Goal: Information Seeking & Learning: Check status

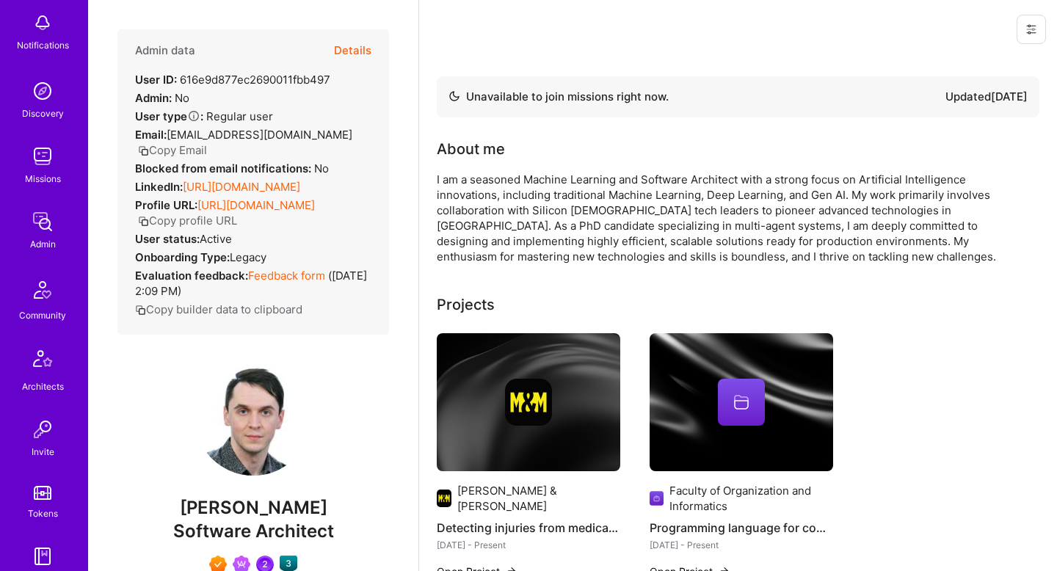
scroll to position [87, 0]
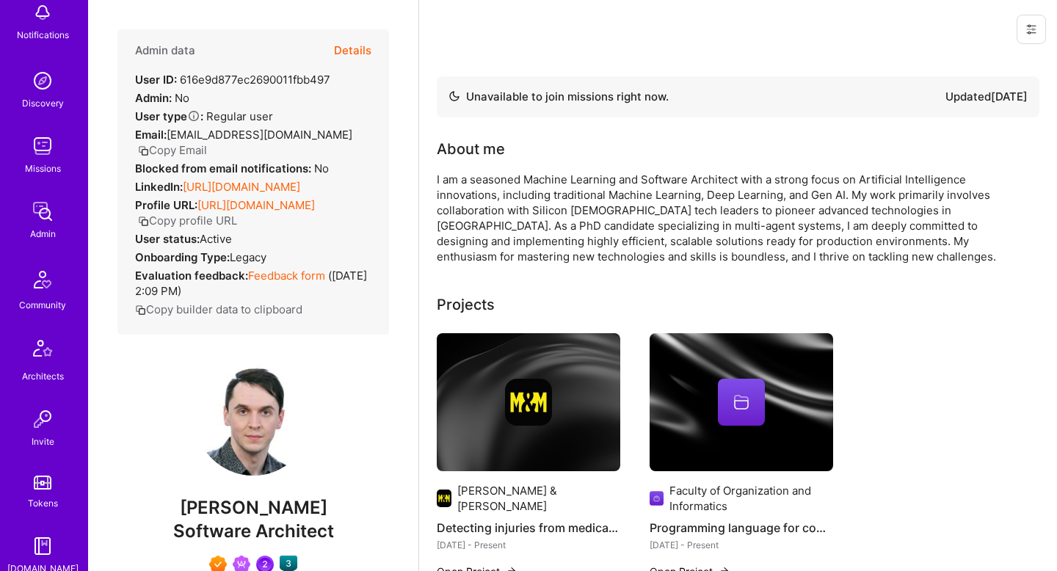
click at [32, 192] on div "Notifications Discovery Missions Admin Community Architects Invite Tokens [DOMA…" at bounding box center [44, 383] width 88 height 776
click at [37, 223] on img at bounding box center [42, 211] width 29 height 29
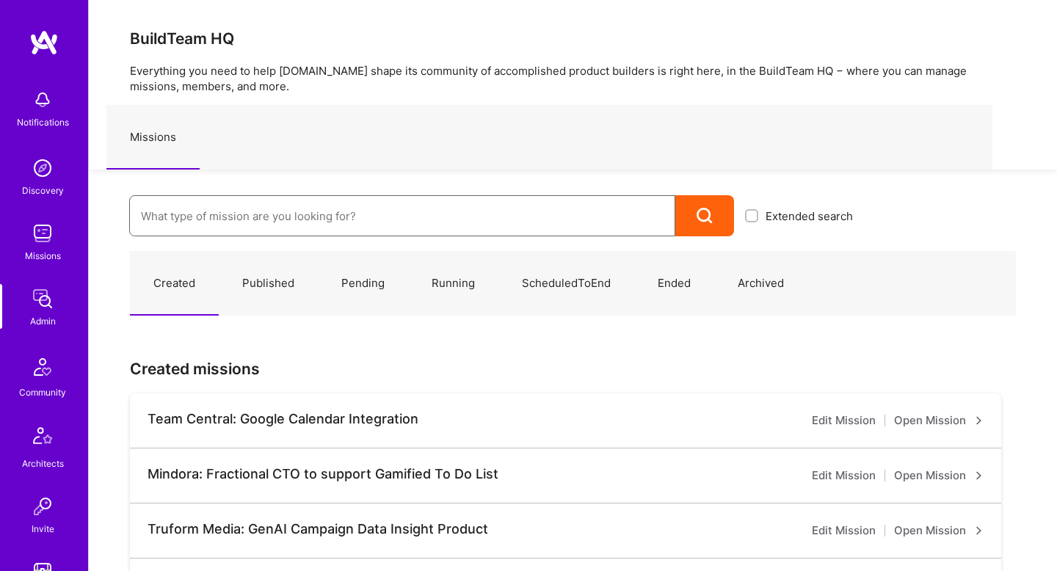
click at [274, 210] on input at bounding box center [402, 215] width 523 height 37
type input "[URL]"
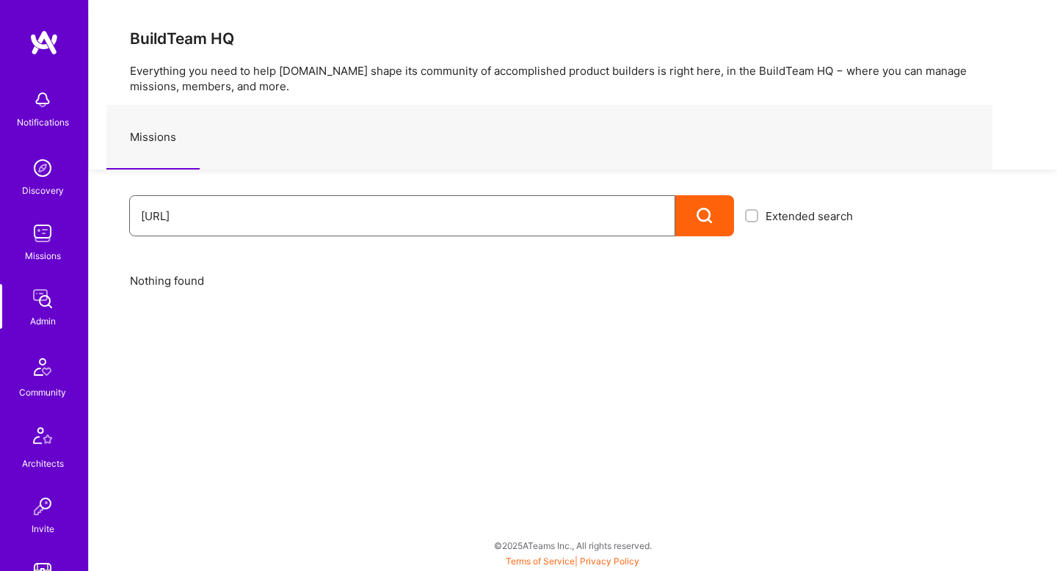
click at [156, 222] on input "[URL]" at bounding box center [402, 215] width 523 height 37
click at [154, 216] on input "[URL]" at bounding box center [402, 215] width 523 height 37
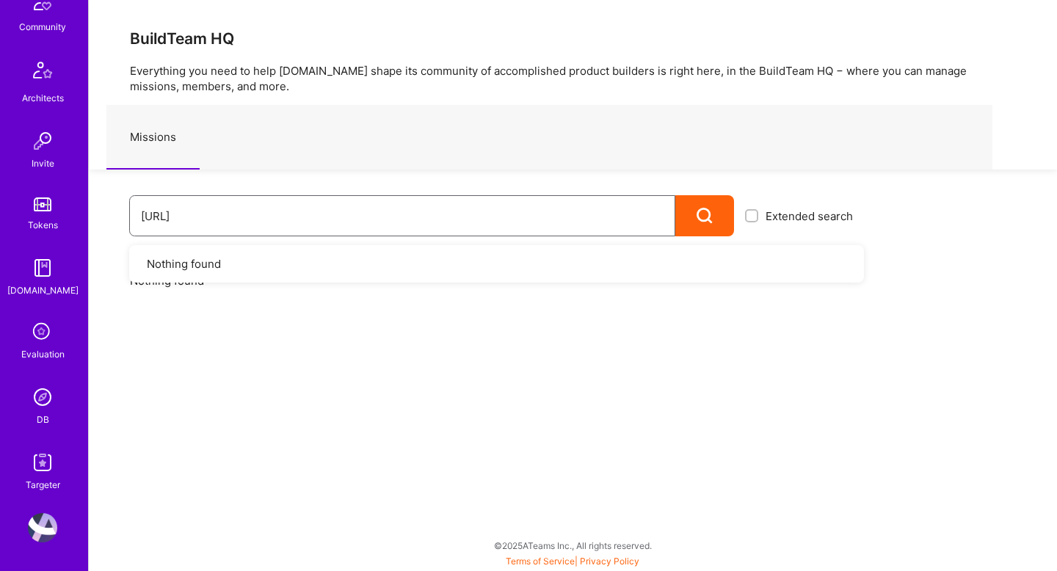
click at [203, 217] on input "[URL]" at bounding box center [402, 215] width 523 height 37
type input "[URL]"
click at [157, 217] on input "[URL]" at bounding box center [402, 215] width 523 height 37
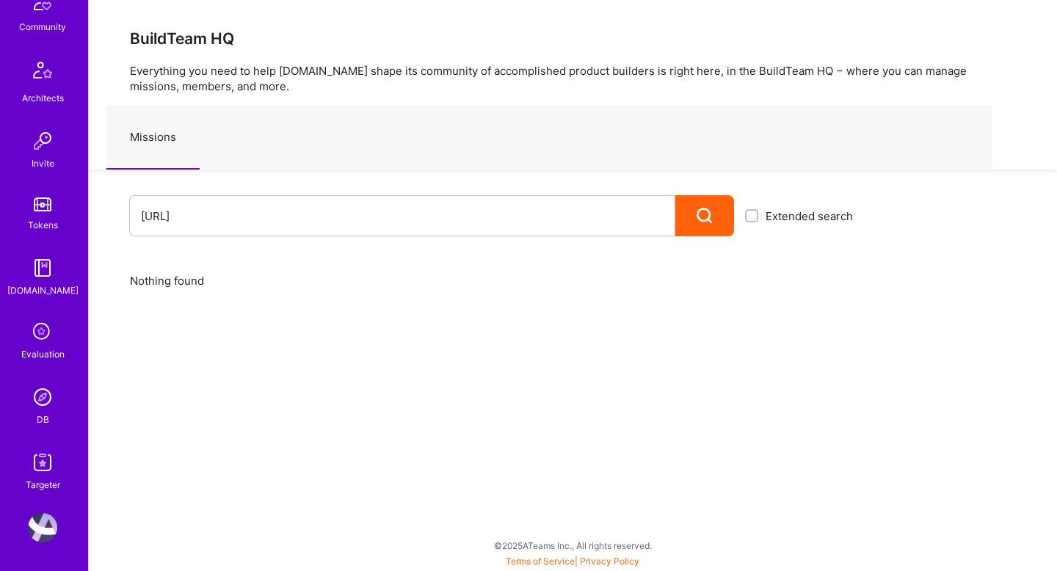
click at [41, 394] on img at bounding box center [42, 396] width 29 height 29
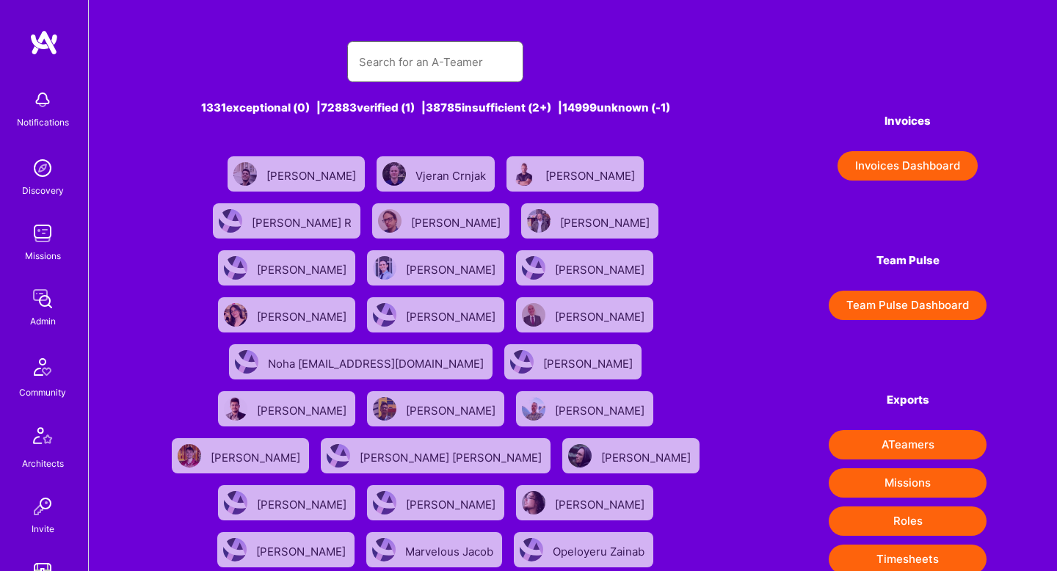
click at [406, 60] on input "text" at bounding box center [435, 61] width 153 height 37
paste input "[URL]"
type input "[URL]"
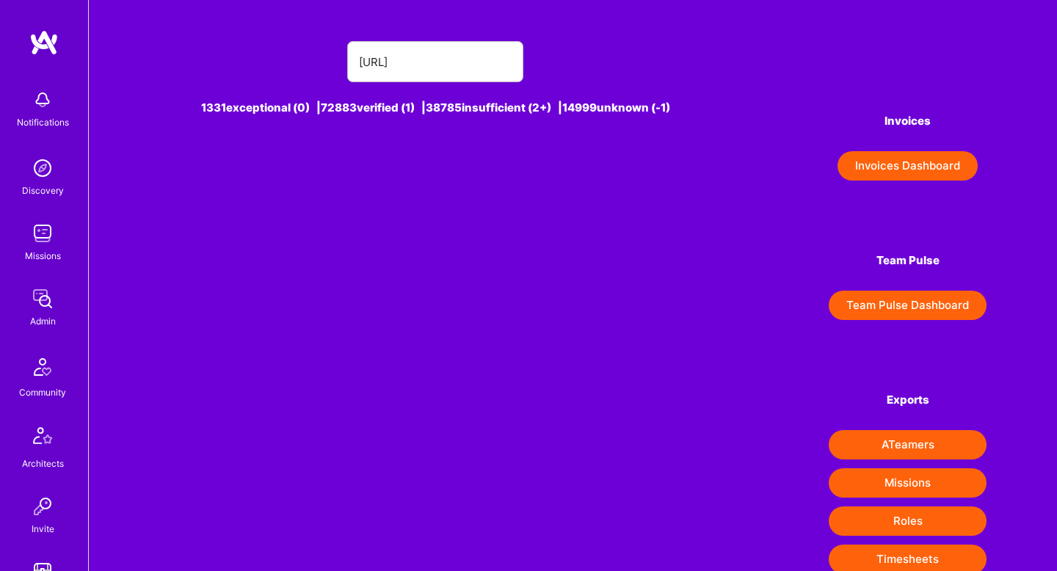
click at [45, 231] on img at bounding box center [42, 233] width 29 height 29
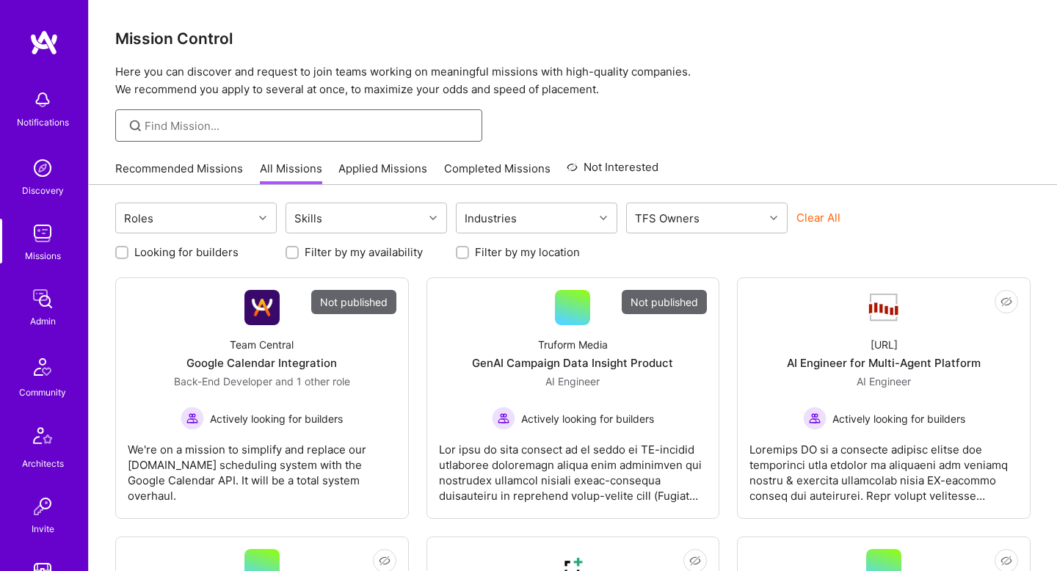
click at [247, 128] on input at bounding box center [308, 125] width 327 height 15
paste input "[URL]"
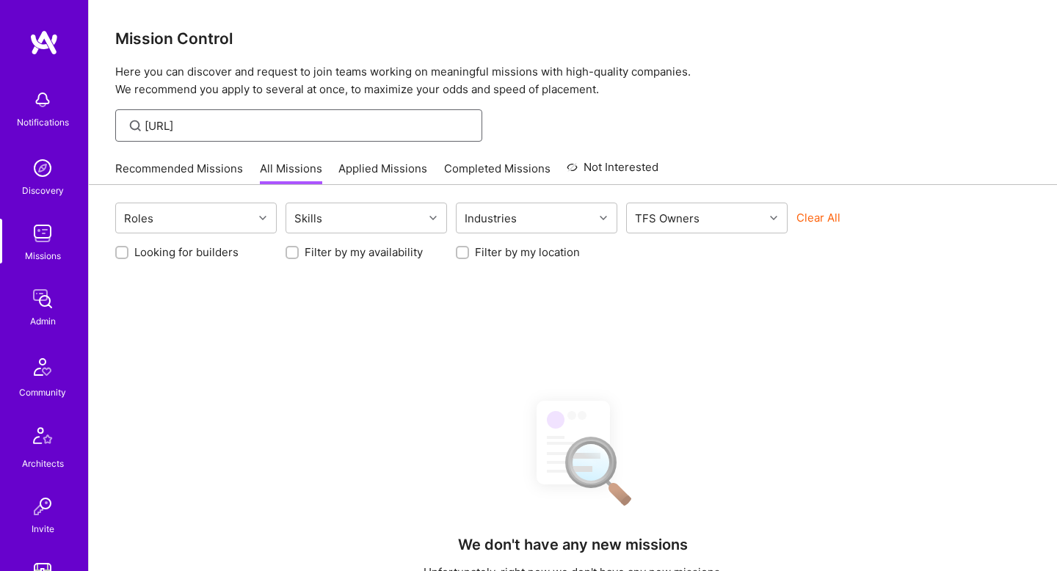
type input "[URL]"
click at [45, 178] on img at bounding box center [42, 167] width 29 height 29
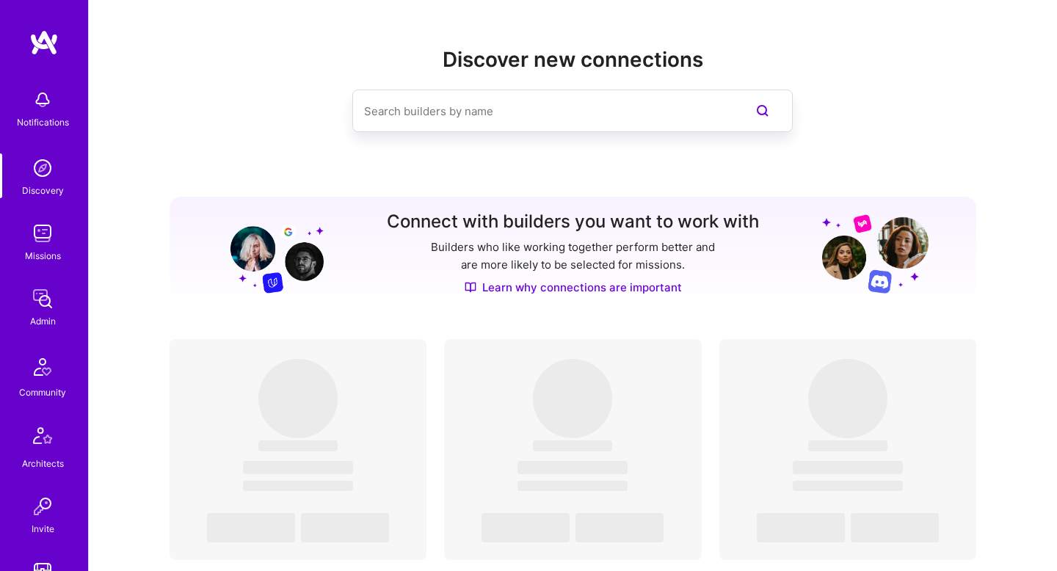
click at [493, 119] on input at bounding box center [543, 111] width 358 height 37
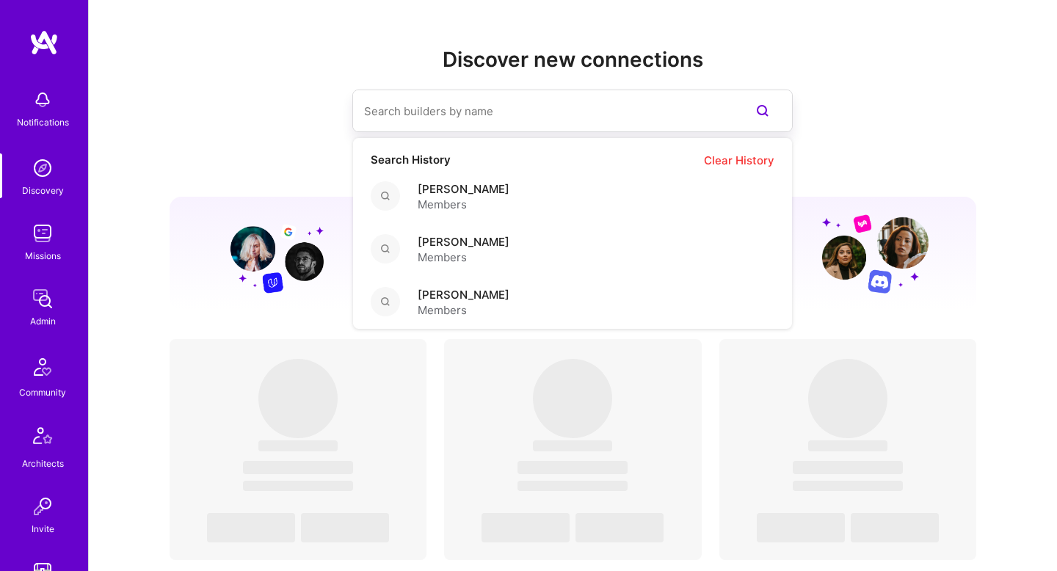
paste input "[URL]"
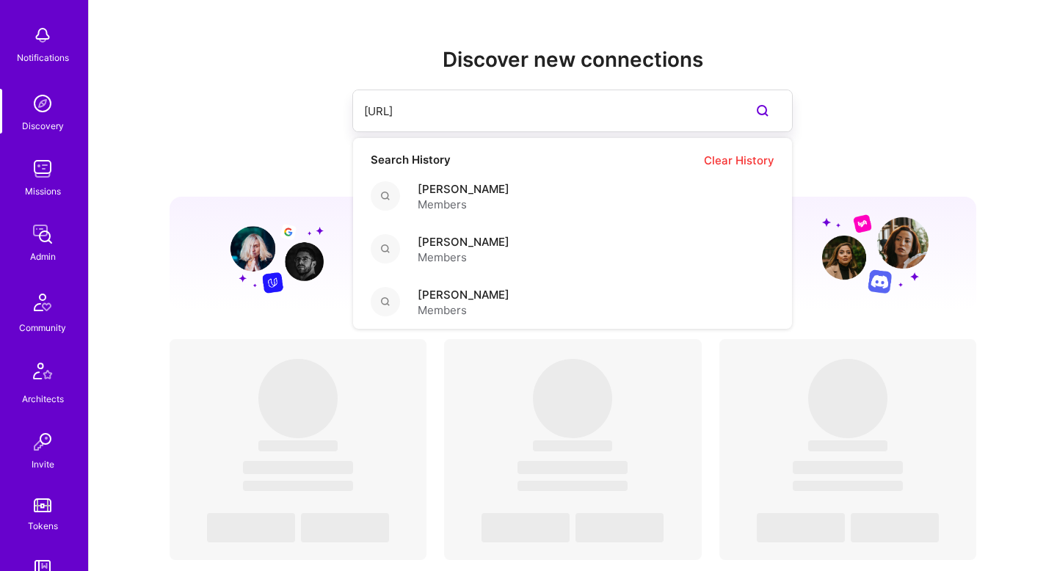
scroll to position [66, 0]
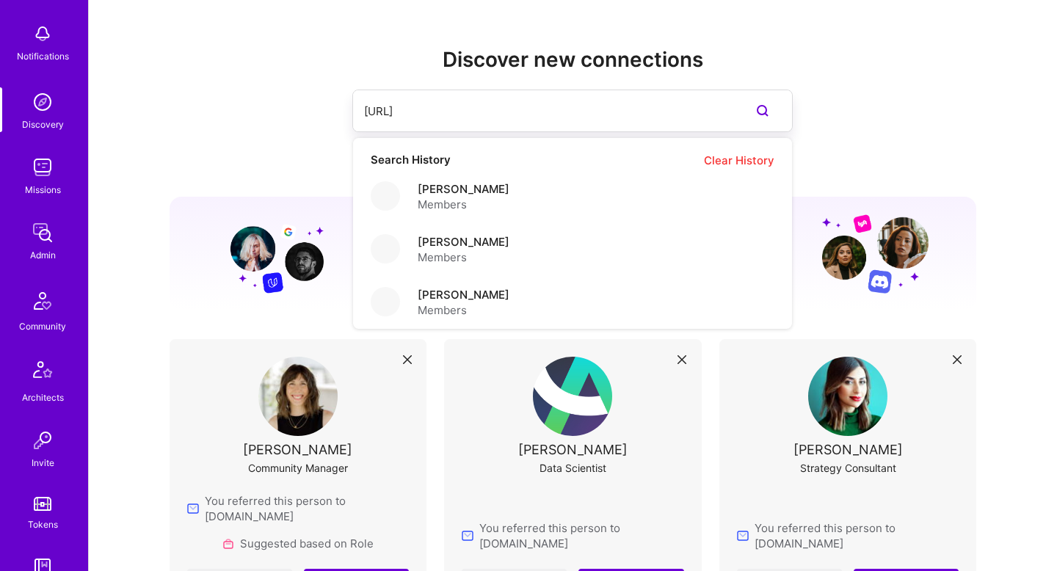
type input "[URL]"
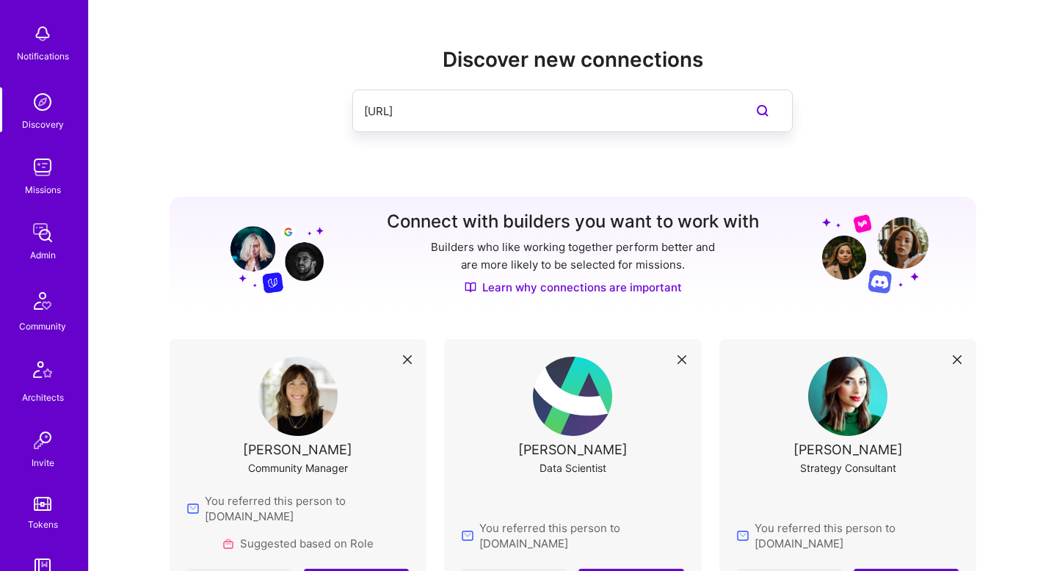
click at [33, 238] on img at bounding box center [42, 232] width 29 height 29
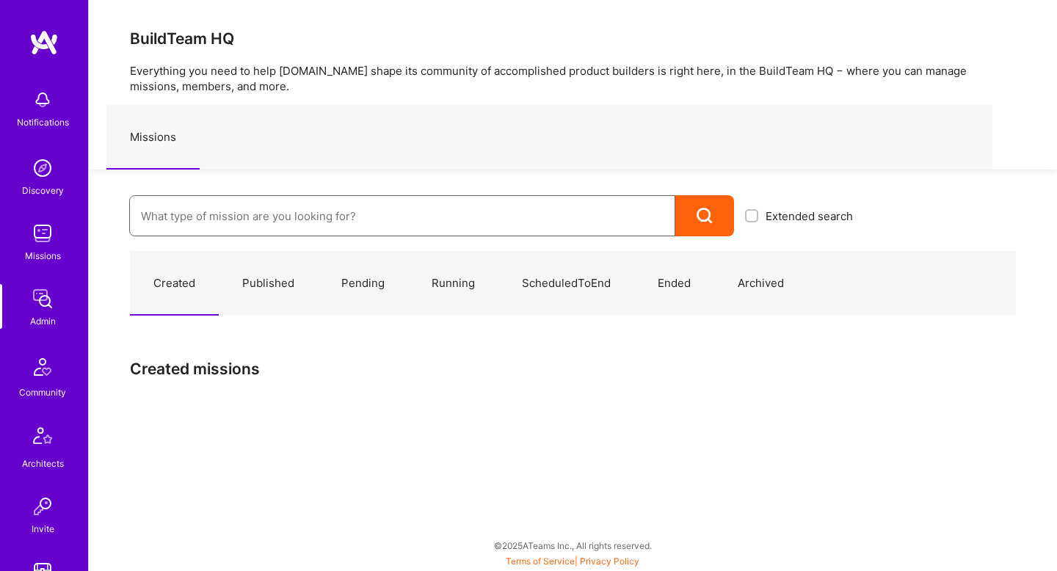
click at [213, 214] on input at bounding box center [402, 215] width 523 height 37
paste input "[URL]"
type input "[URL]"
click at [242, 188] on div "[URL] Extended search Nothing found" at bounding box center [476, 203] width 775 height 67
click at [814, 199] on div "Extended search" at bounding box center [799, 215] width 130 height 41
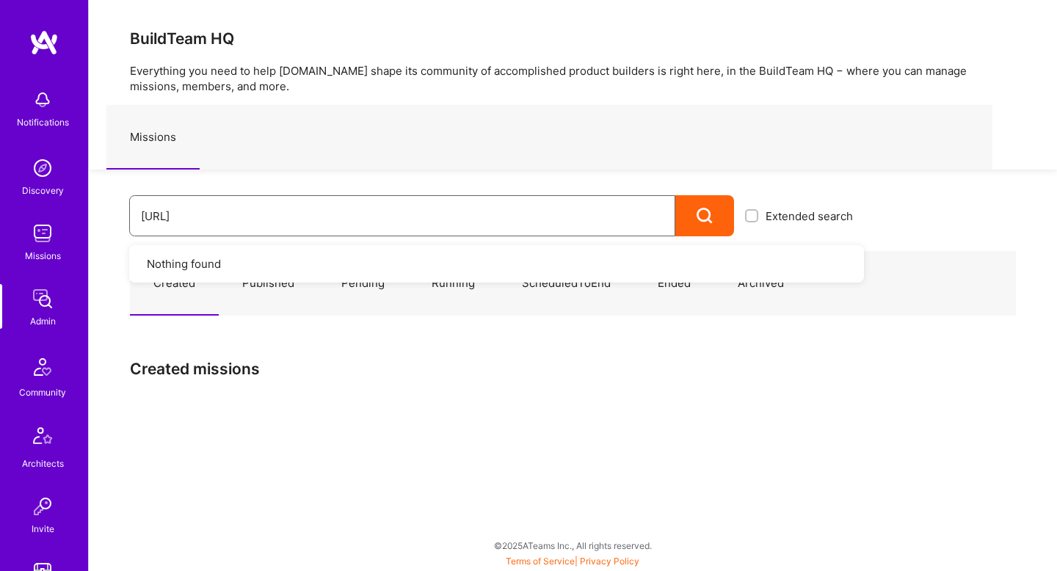
click at [153, 220] on input "[URL]" at bounding box center [402, 215] width 523 height 37
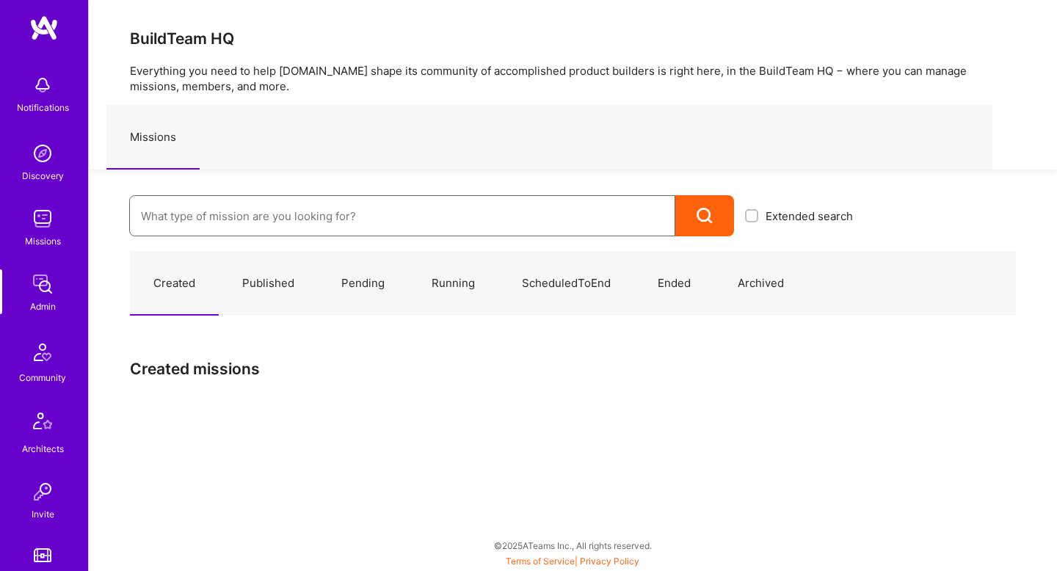
scroll to position [18, 0]
click at [43, 286] on img at bounding box center [42, 281] width 29 height 29
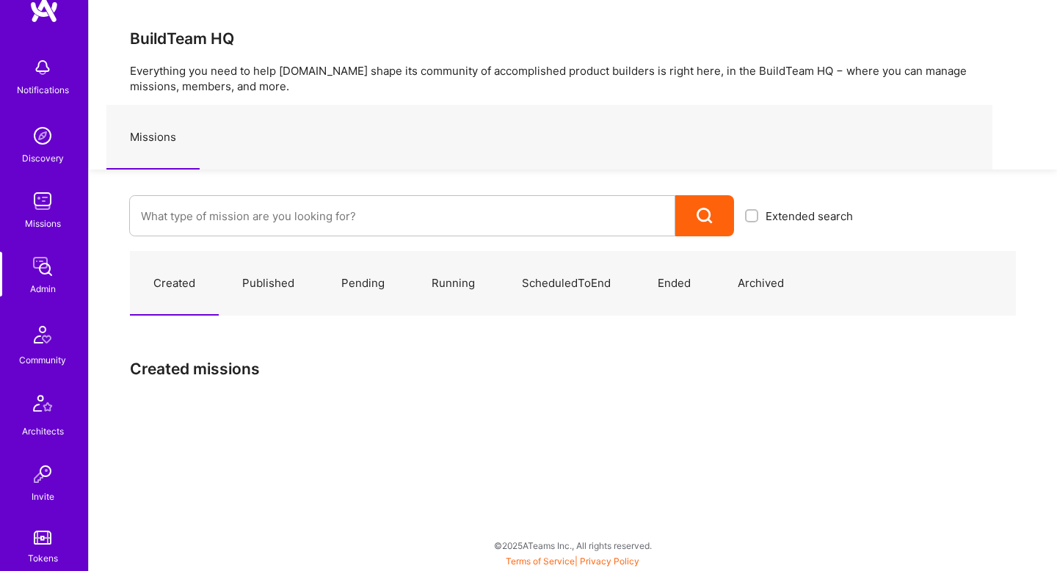
scroll to position [36, 0]
click at [34, 257] on img at bounding box center [42, 262] width 29 height 29
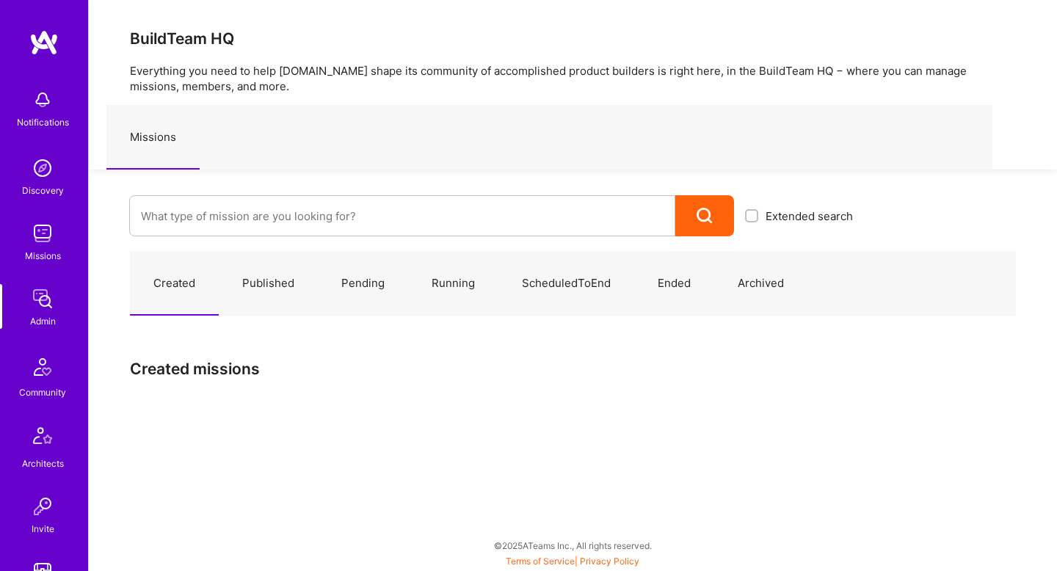
click at [42, 318] on div "Admin" at bounding box center [43, 320] width 26 height 15
click at [206, 218] on input at bounding box center [402, 215] width 523 height 37
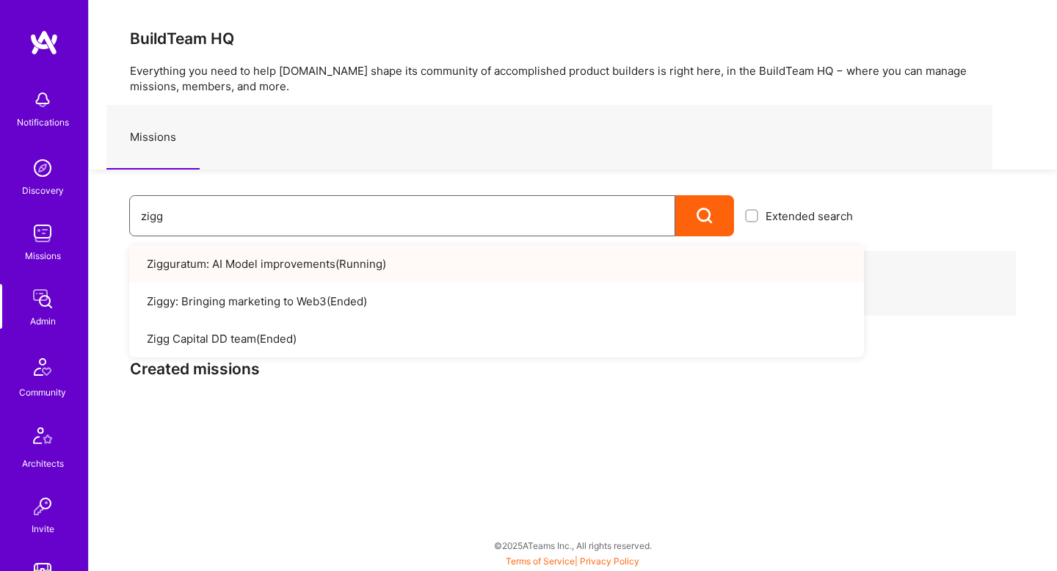
type input "zigg"
click at [264, 264] on link "Zigguratum: AI Model improvements ( Running )" at bounding box center [496, 263] width 735 height 37
click at [426, 183] on div "zigg Extended search Zigguratum: AI Model improvements ( Running ) Ziggy: Bring…" at bounding box center [476, 203] width 775 height 67
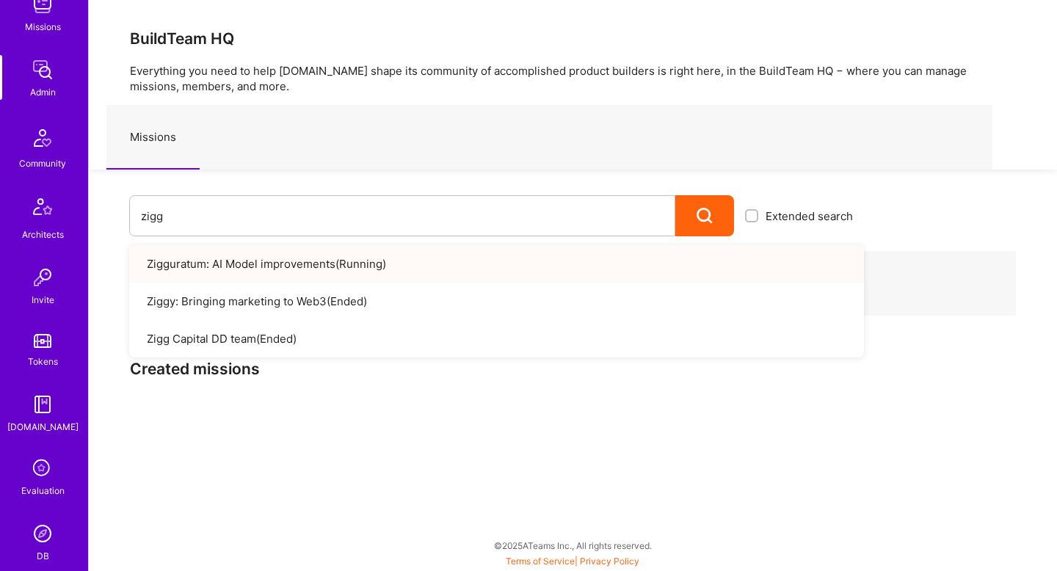
scroll to position [366, 0]
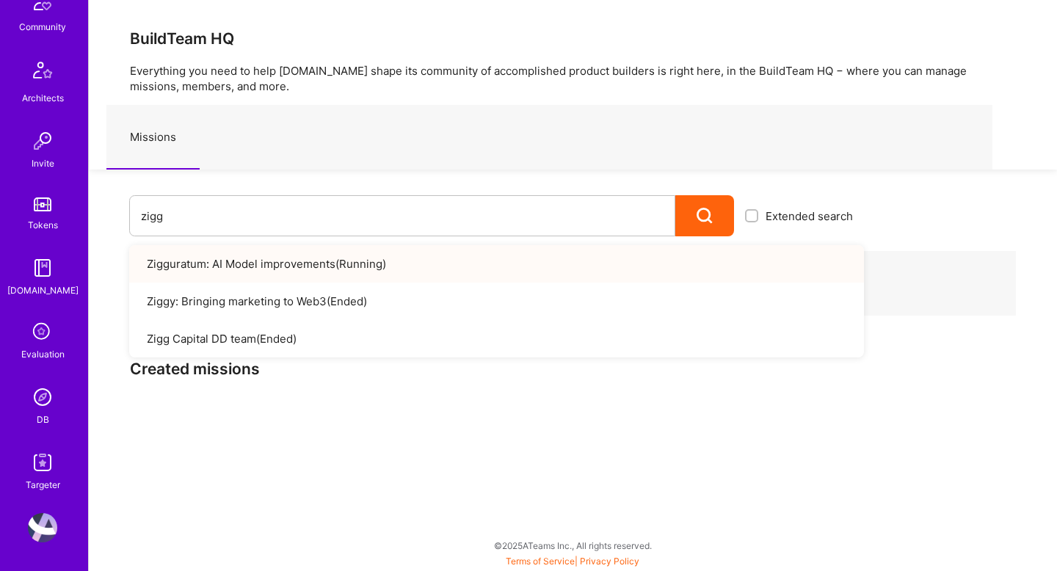
click at [41, 388] on img at bounding box center [42, 396] width 29 height 29
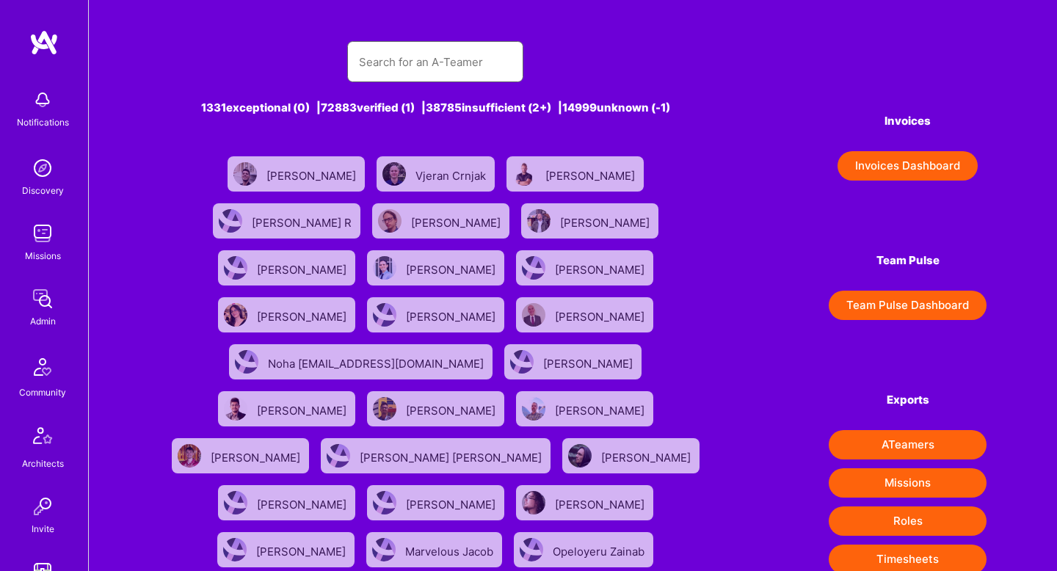
click at [375, 62] on input "text" at bounding box center [435, 61] width 153 height 37
paste input "[PERSON_NAME]"
type input "[PERSON_NAME]"
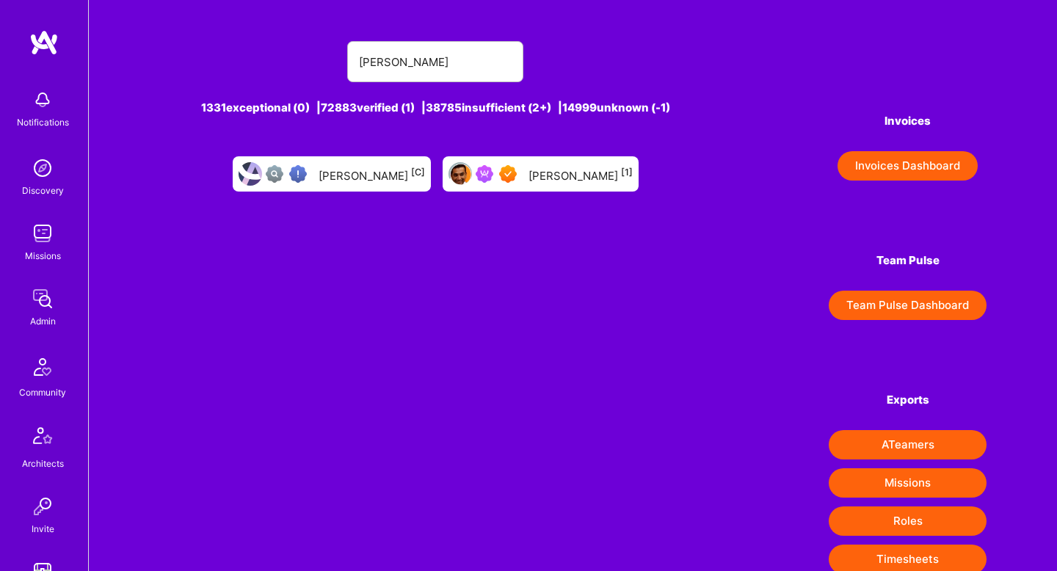
click at [532, 177] on div "[PERSON_NAME] [1]" at bounding box center [581, 173] width 104 height 19
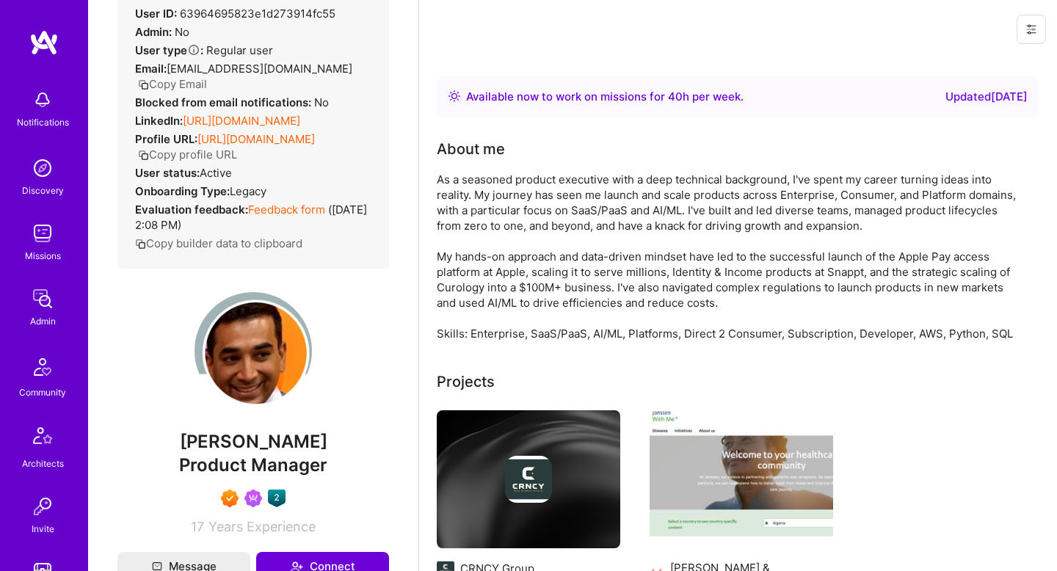
scroll to position [7, 0]
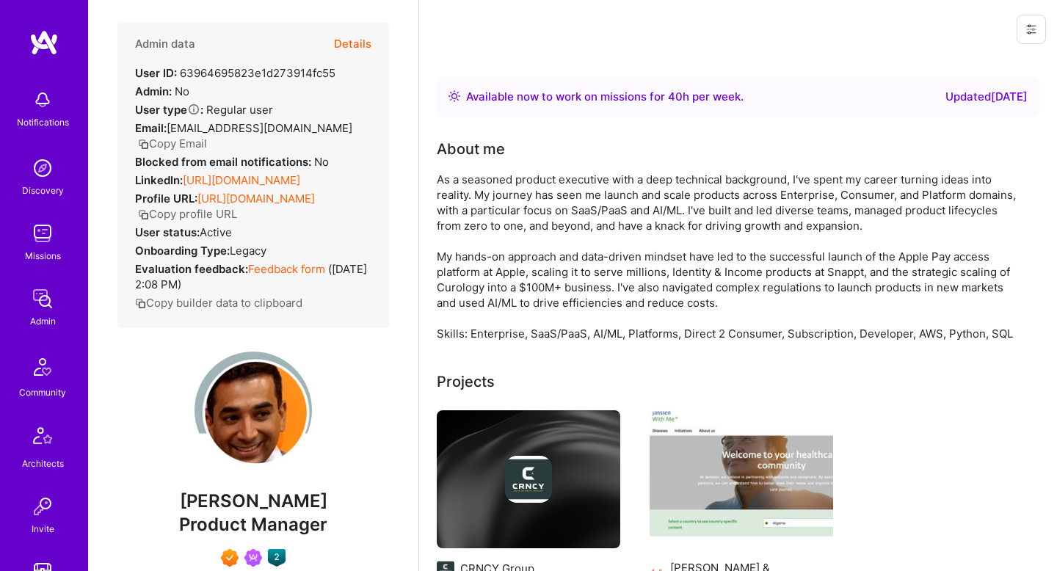
click at [352, 47] on button "Details" at bounding box center [352, 44] width 37 height 43
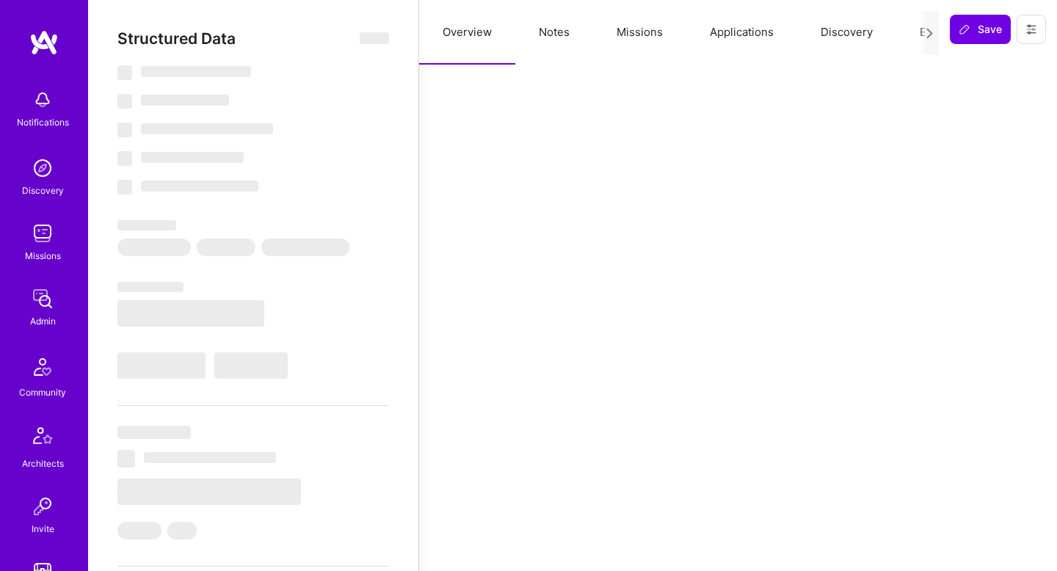
click at [545, 40] on button "Notes" at bounding box center [554, 32] width 78 height 65
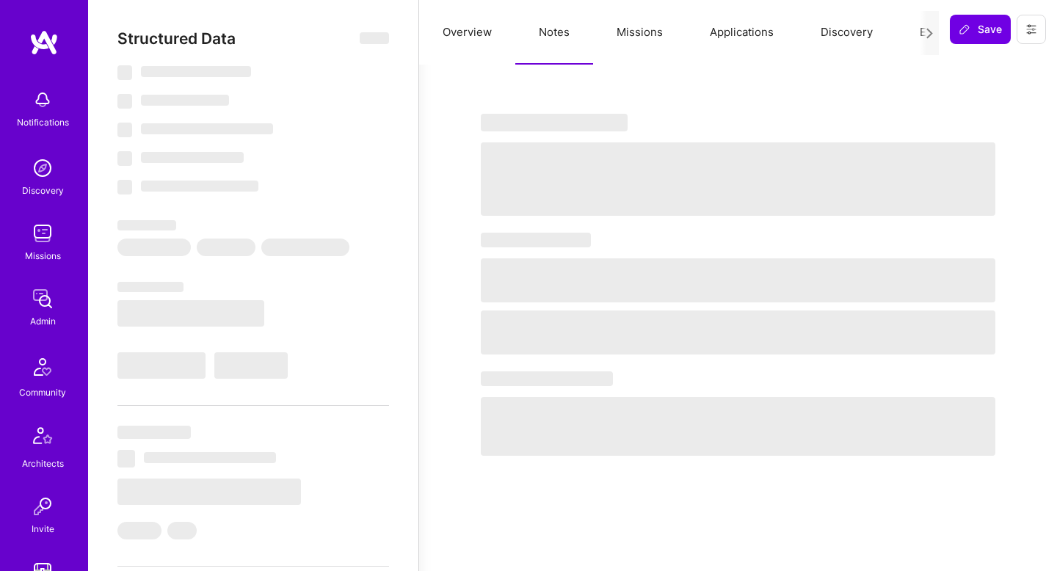
select select "Right Now"
select select "7"
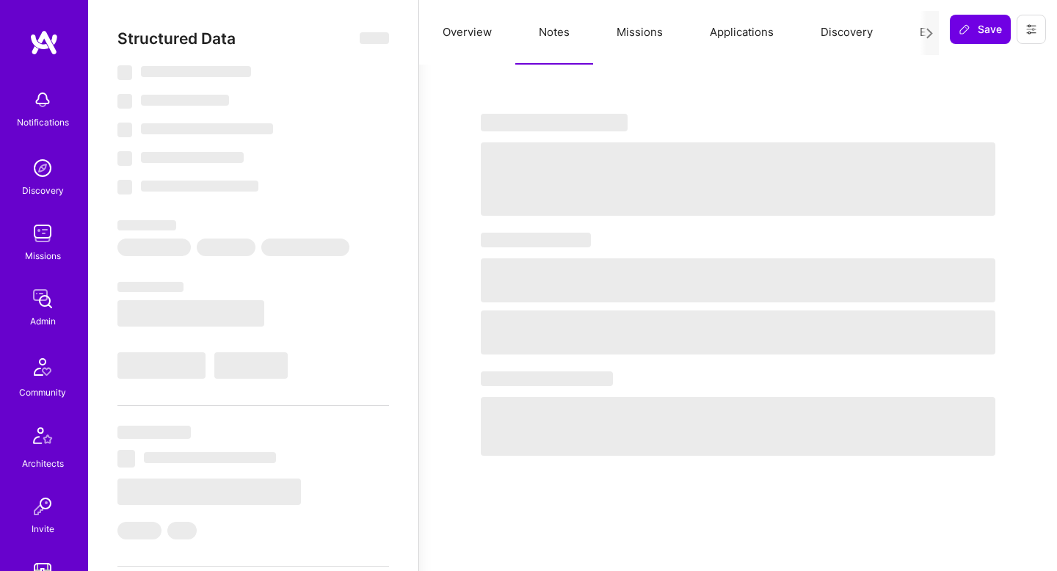
select select "US"
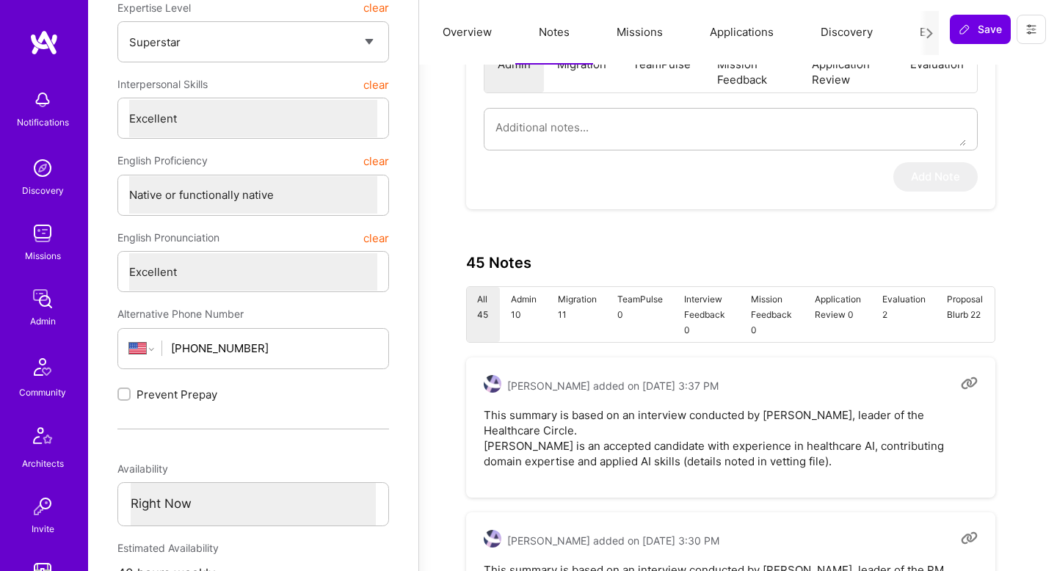
scroll to position [0, 0]
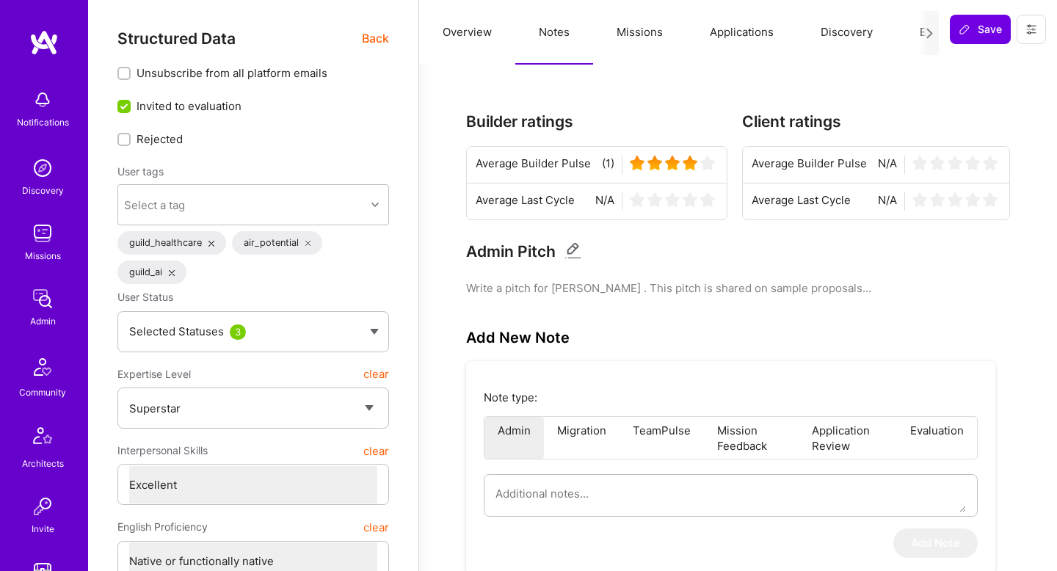
click at [376, 46] on span "Back" at bounding box center [375, 38] width 27 height 18
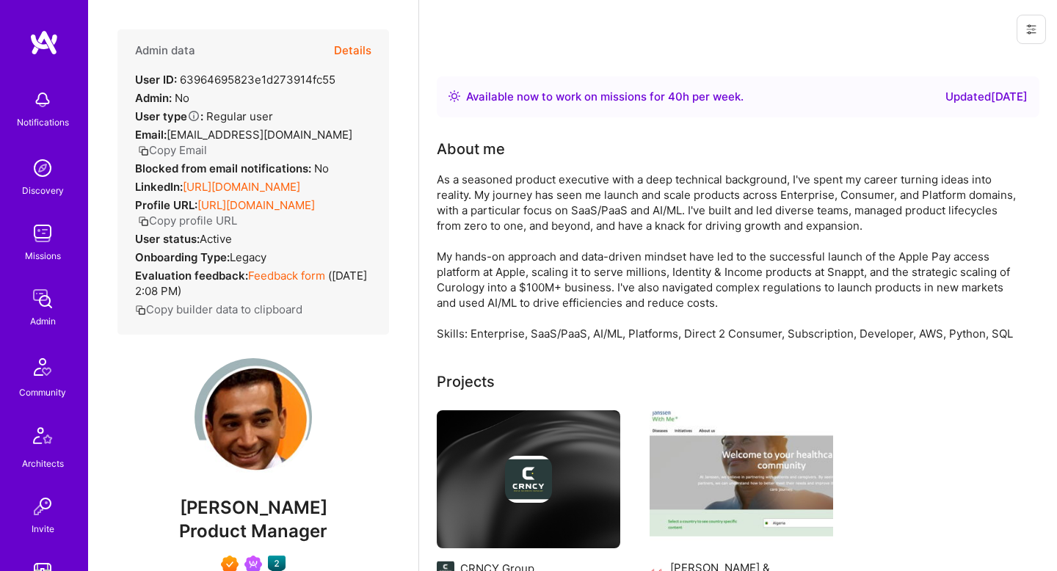
click at [362, 51] on button "Details" at bounding box center [352, 50] width 37 height 43
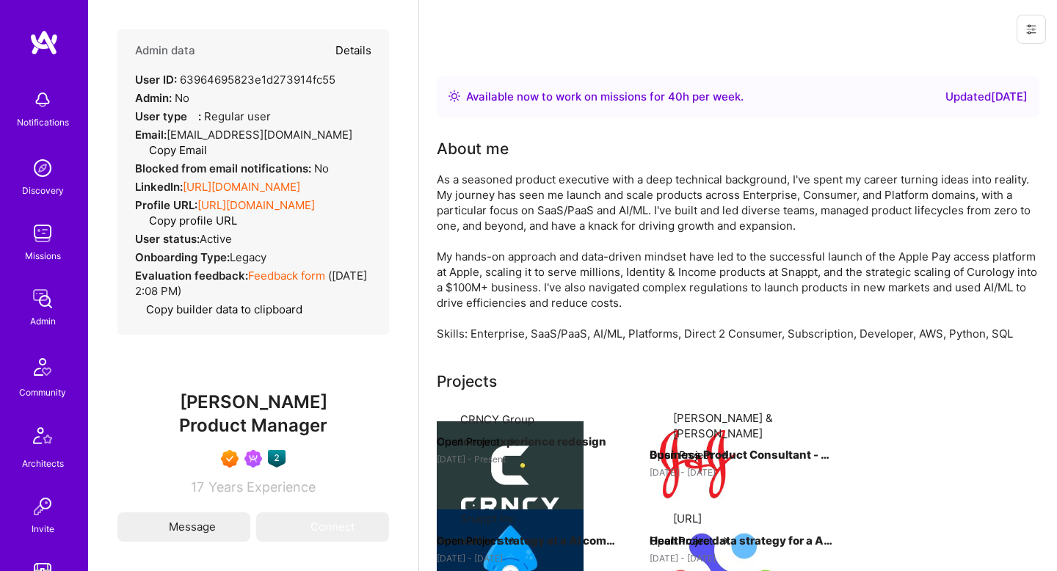
type textarea "x"
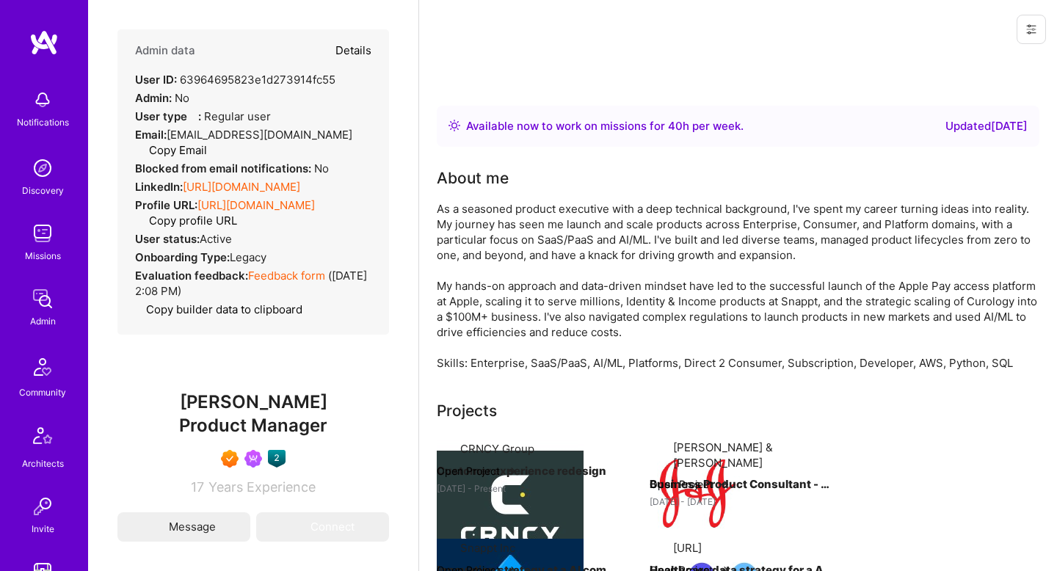
select select "7"
select select "US"
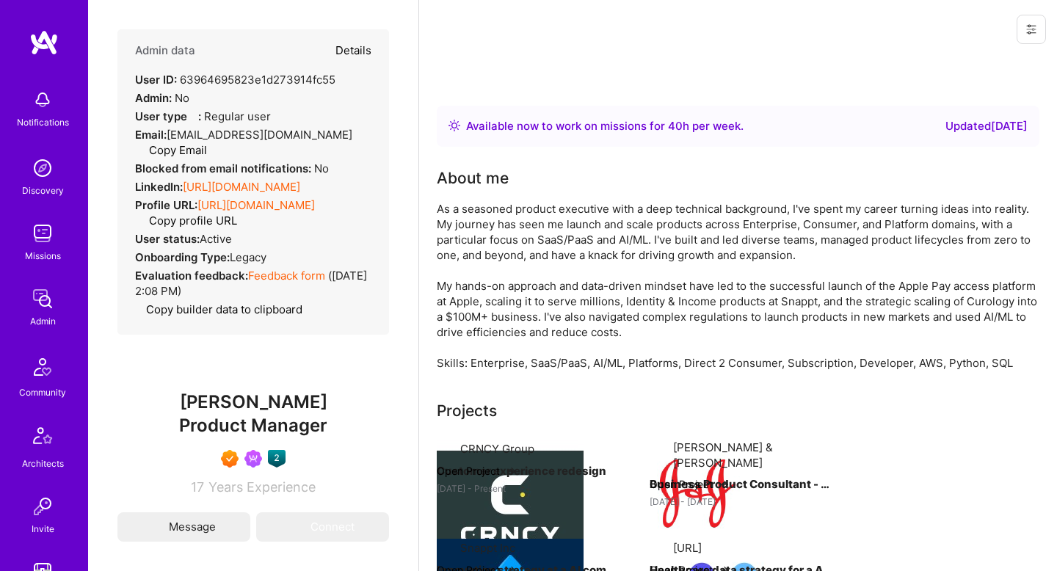
select select "Right Now"
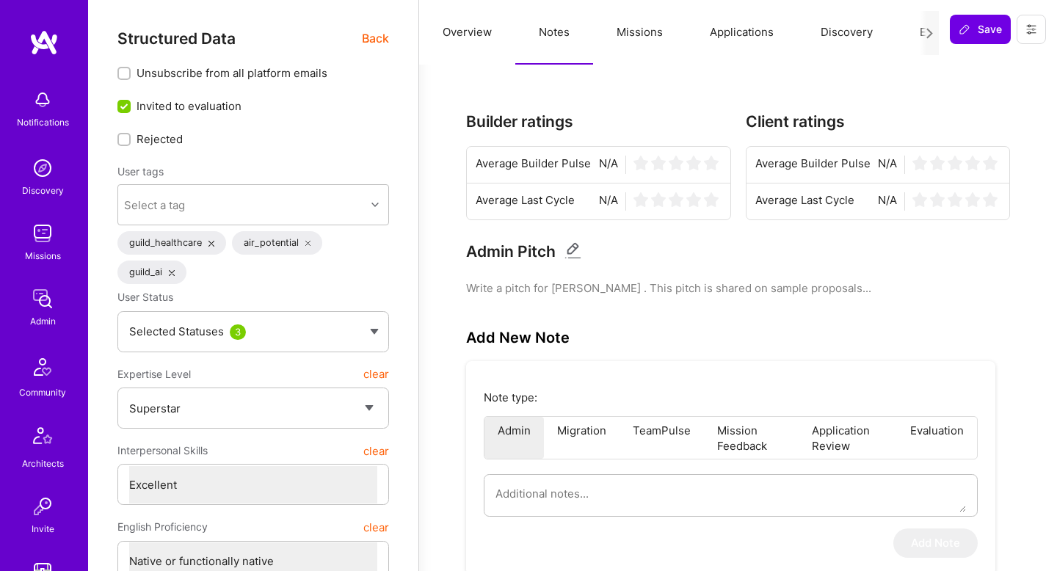
click at [647, 26] on button "Missions" at bounding box center [639, 32] width 93 height 65
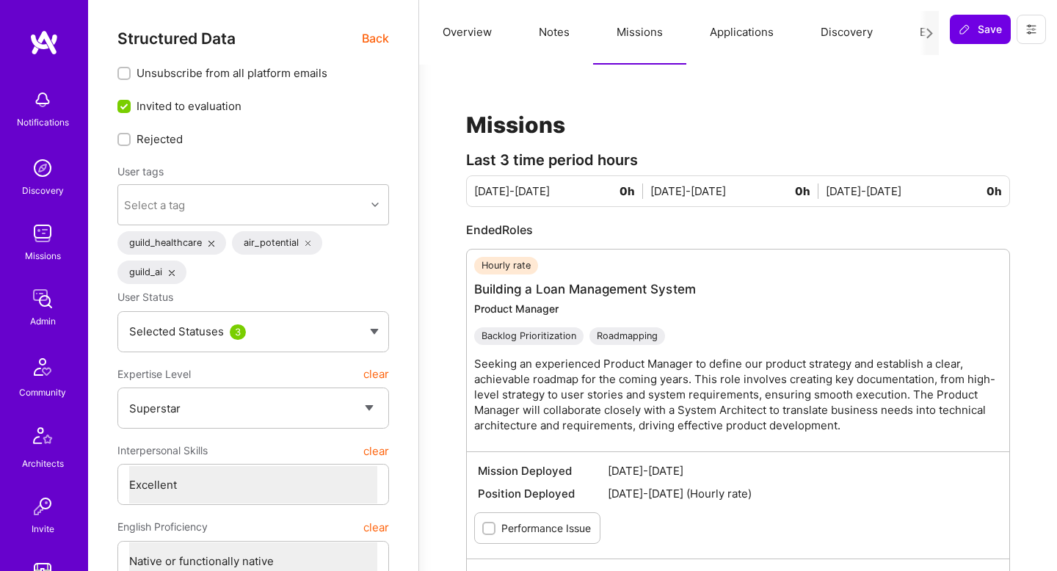
click at [381, 44] on span "Back" at bounding box center [375, 38] width 27 height 18
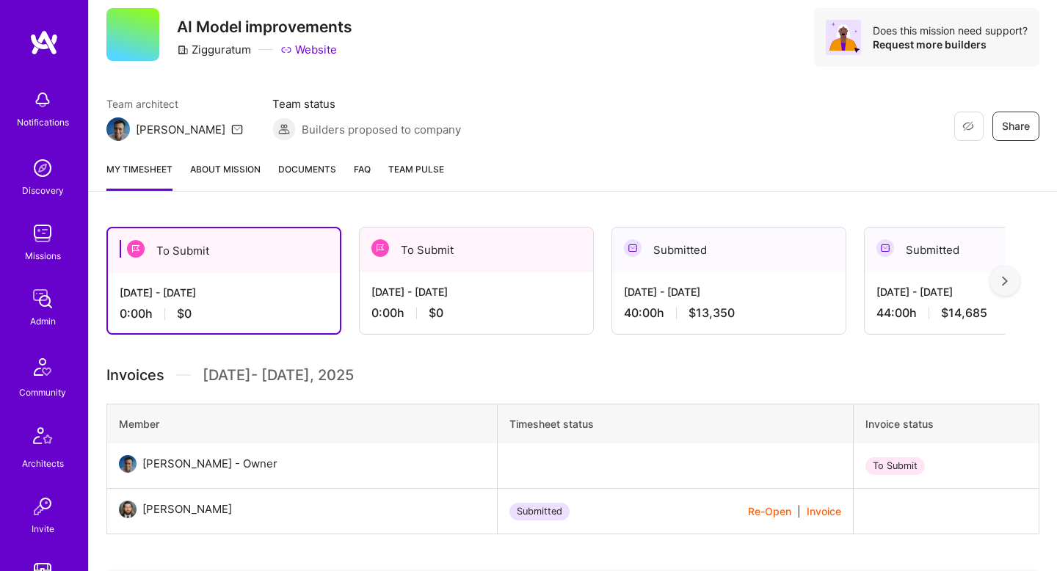
scroll to position [109, 0]
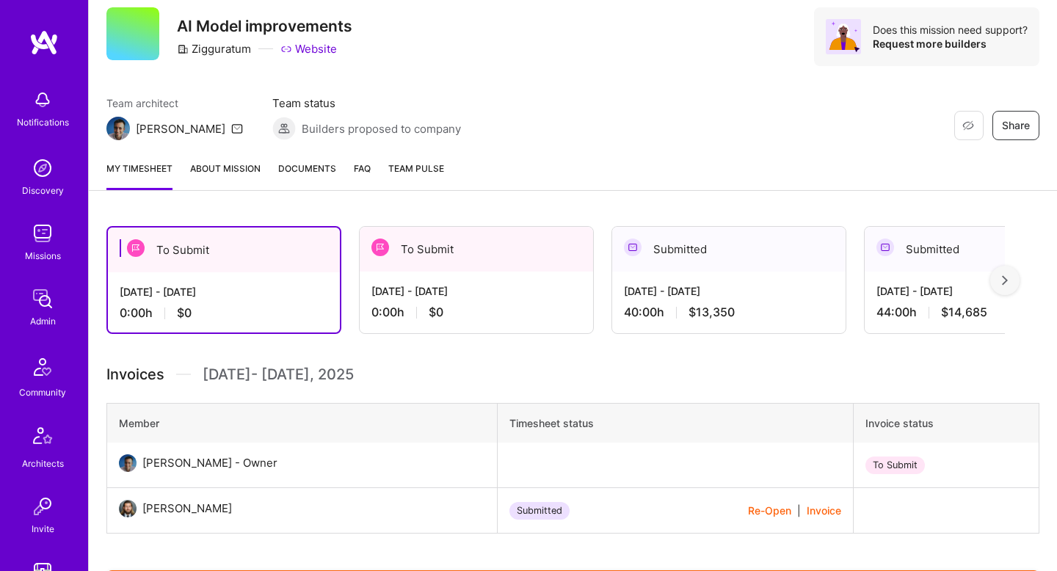
click at [313, 167] on span "Documents" at bounding box center [307, 168] width 58 height 15
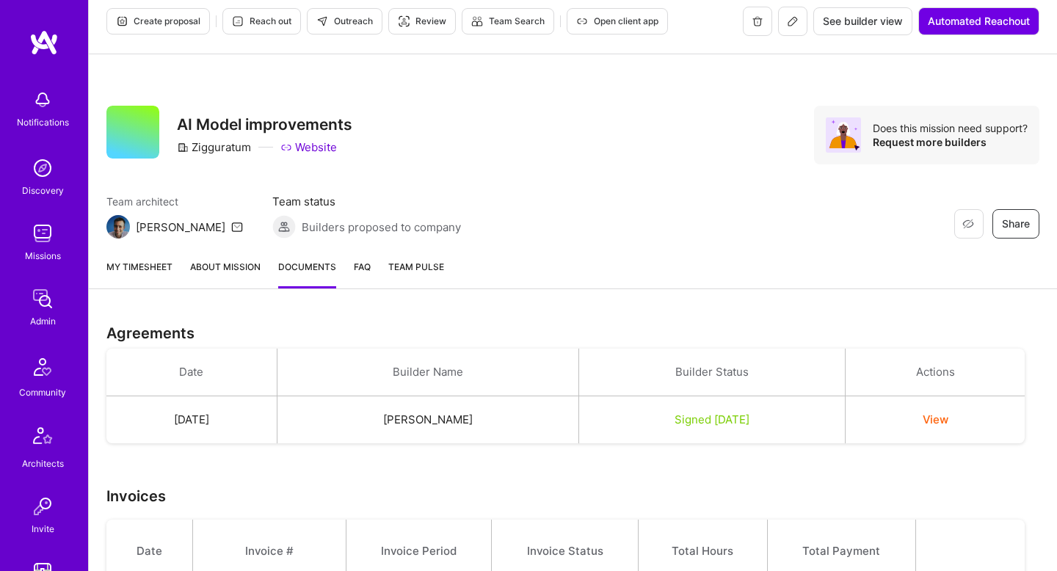
scroll to position [13, 0]
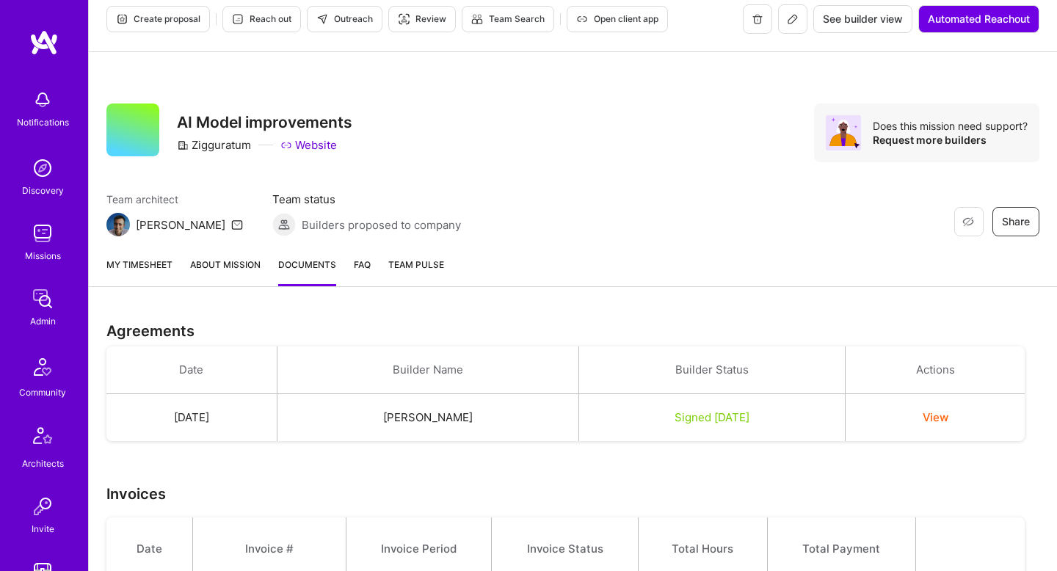
click at [943, 416] on button "View" at bounding box center [936, 417] width 26 height 15
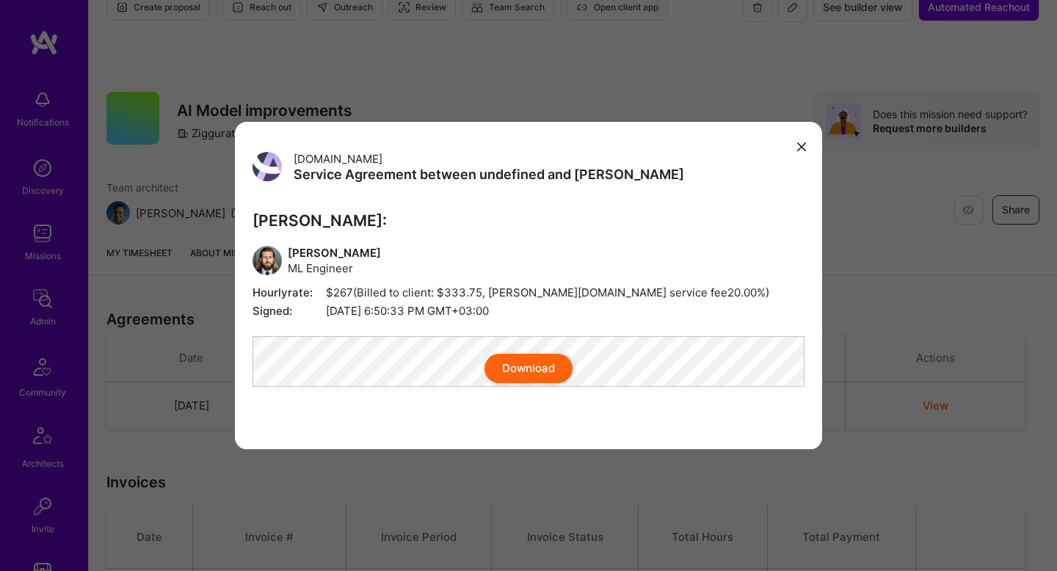
scroll to position [28, 0]
click at [804, 143] on button "modal" at bounding box center [802, 146] width 18 height 24
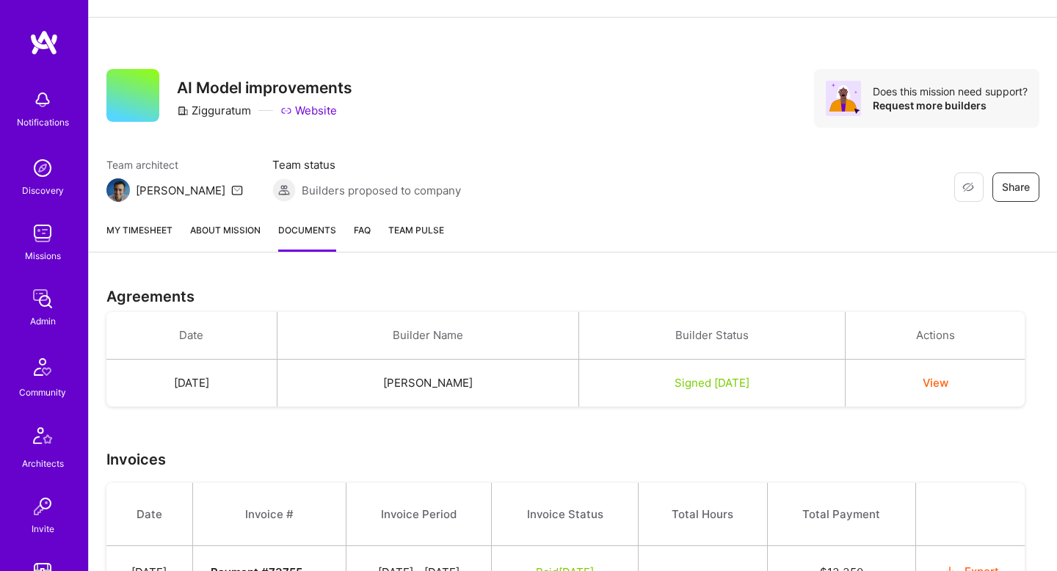
scroll to position [49, 0]
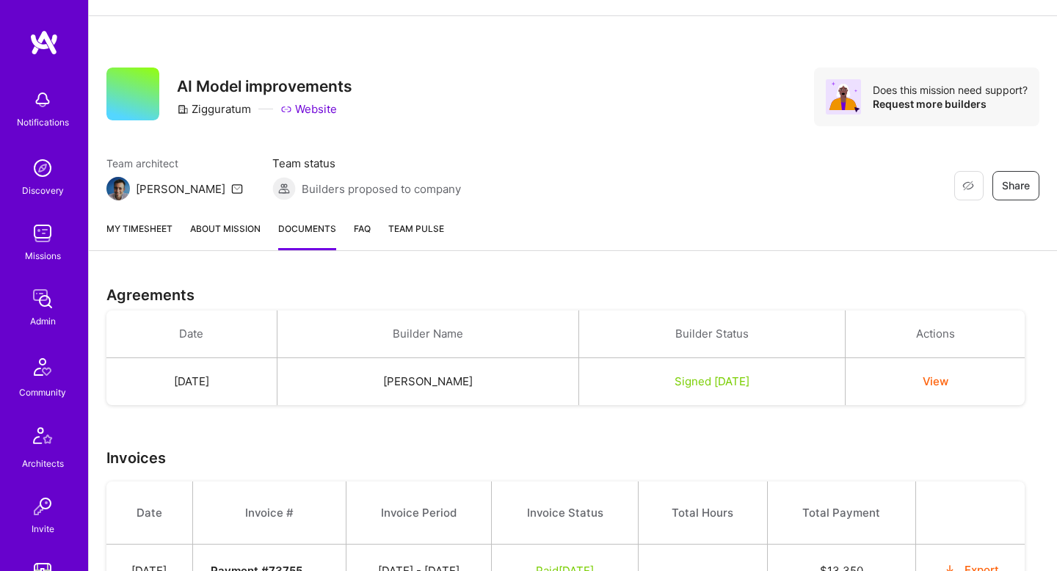
click at [224, 233] on link "About Mission" at bounding box center [225, 235] width 70 height 29
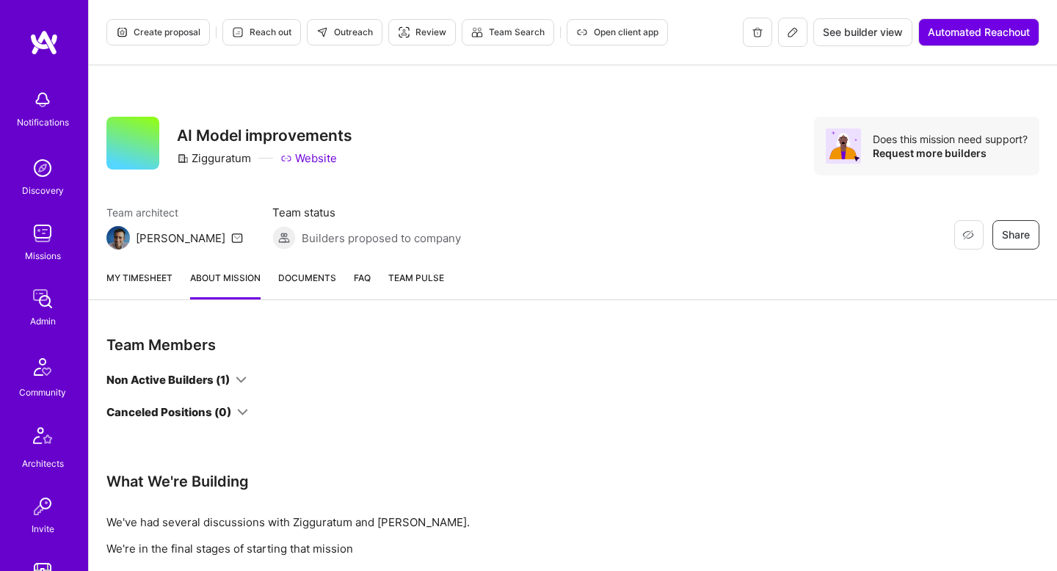
scroll to position [61, 0]
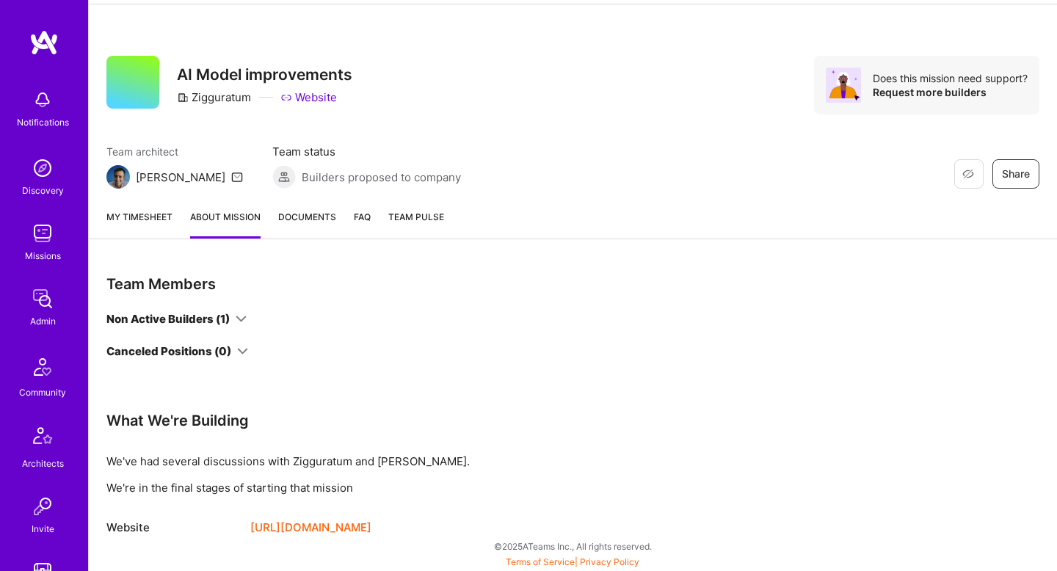
click at [137, 221] on link "My timesheet" at bounding box center [139, 223] width 66 height 29
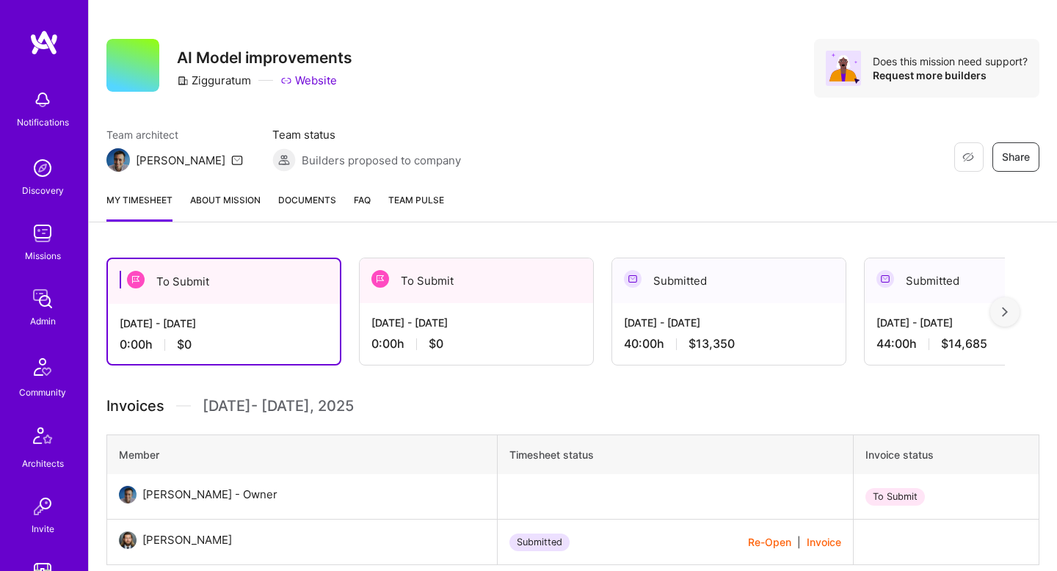
scroll to position [77, 0]
click at [406, 203] on span "Team Pulse" at bounding box center [416, 200] width 56 height 11
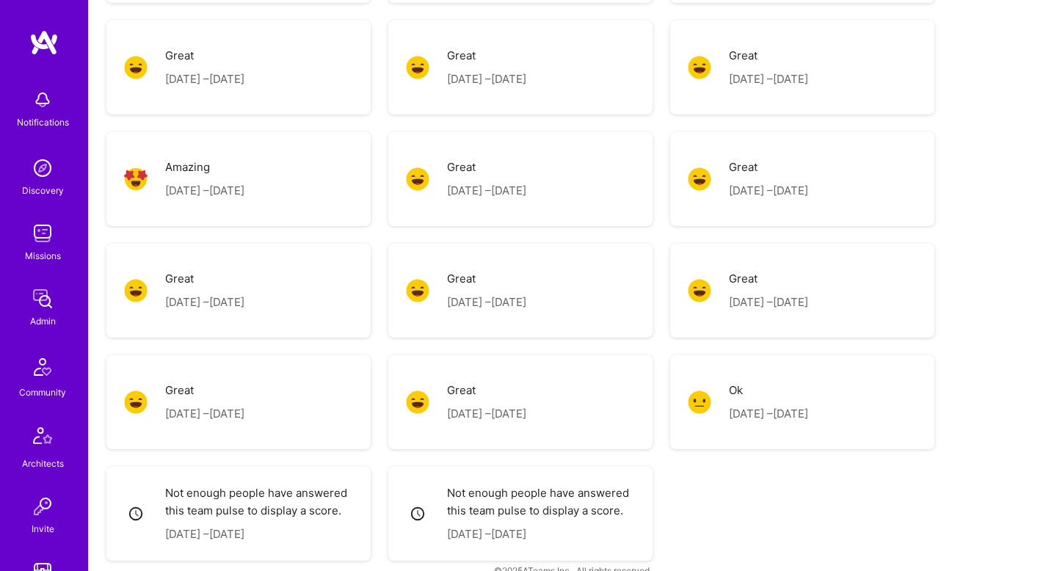
scroll to position [654, 0]
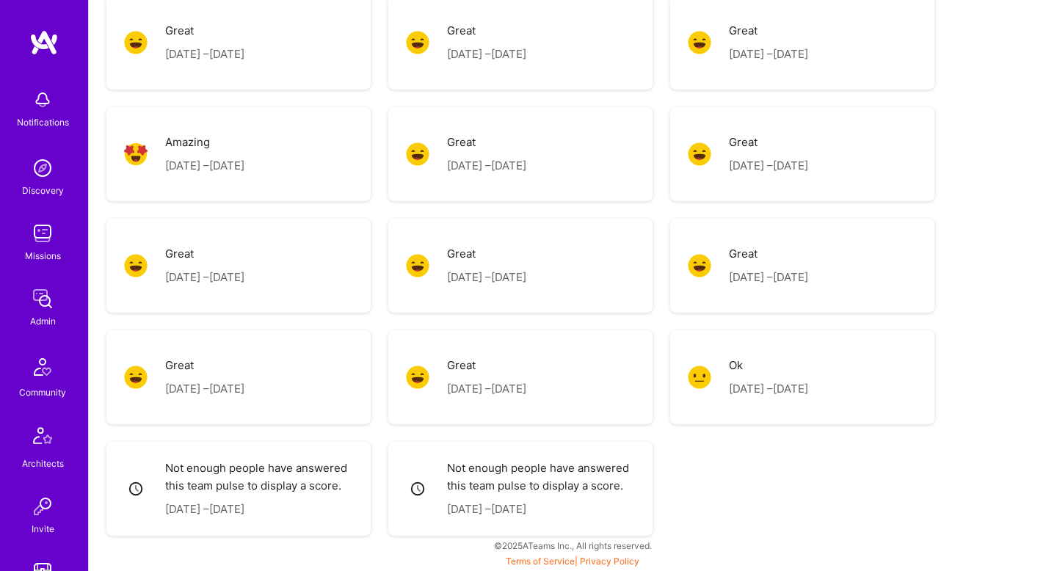
click at [212, 294] on div "Great Jan 16, 2025 – Feb 1, 2025" at bounding box center [204, 265] width 79 height 59
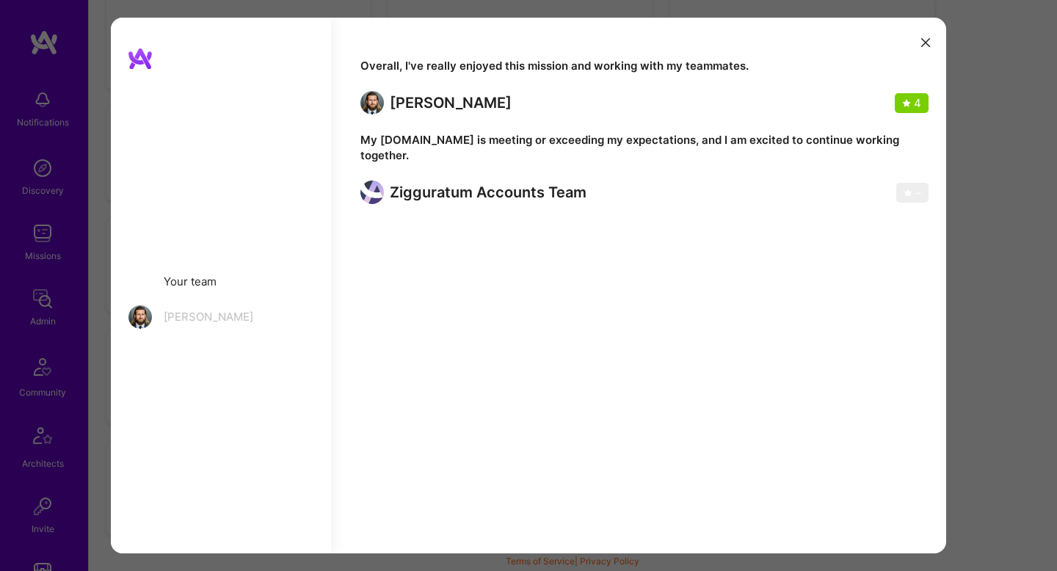
click at [927, 43] on icon "modal" at bounding box center [925, 42] width 9 height 9
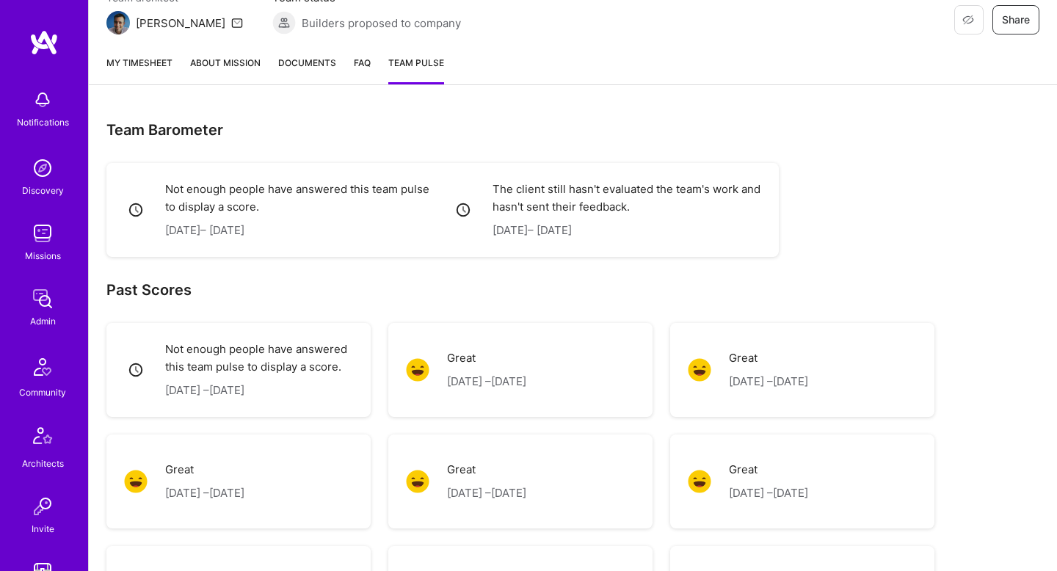
scroll to position [0, 0]
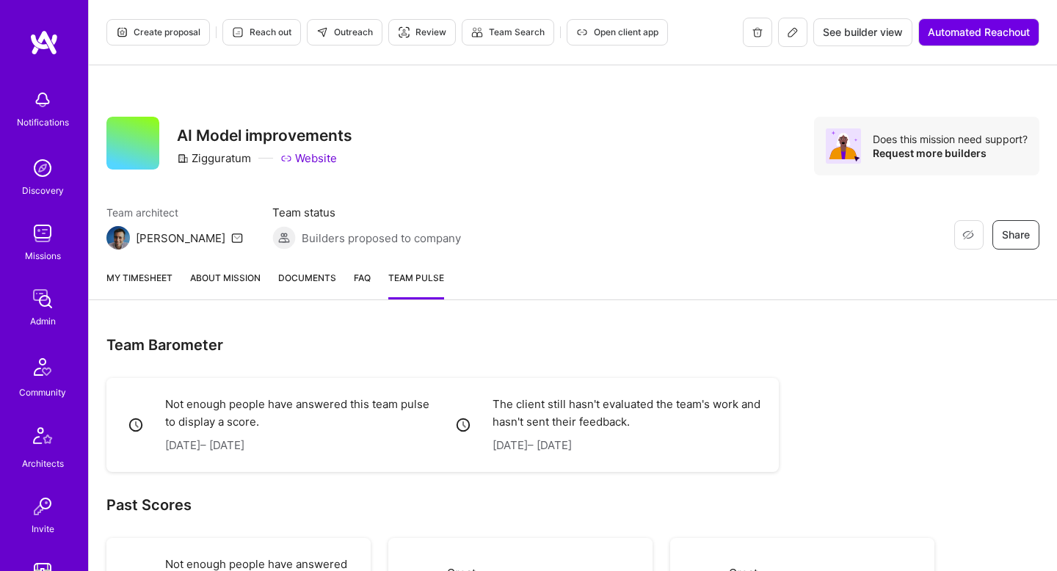
click at [182, 134] on h3 "AI Model improvements" at bounding box center [264, 135] width 175 height 18
copy h3 "AI Model improvements"
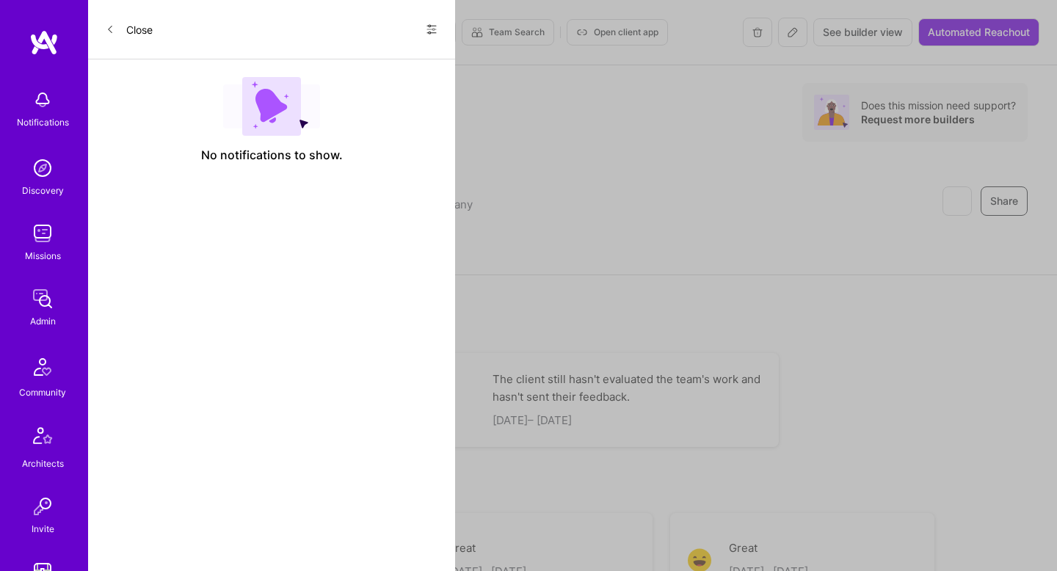
scroll to position [77, 0]
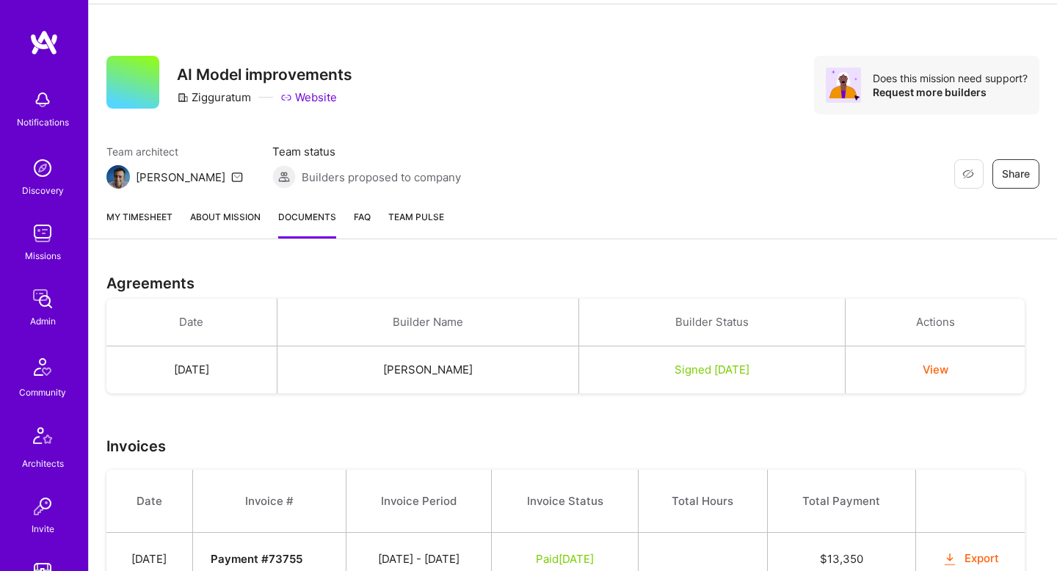
scroll to position [49, 0]
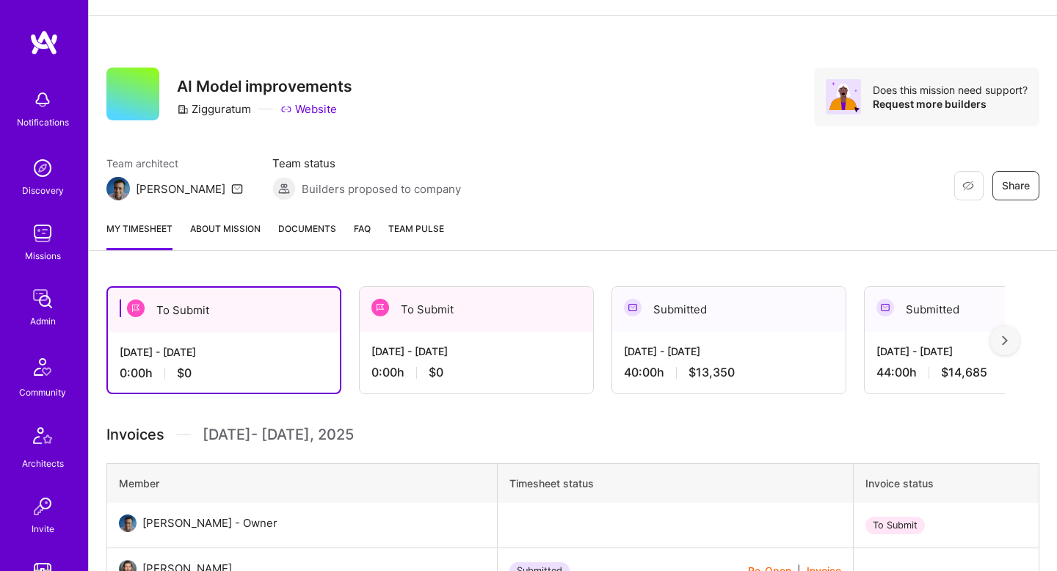
scroll to position [109, 0]
